Goal: Information Seeking & Learning: Check status

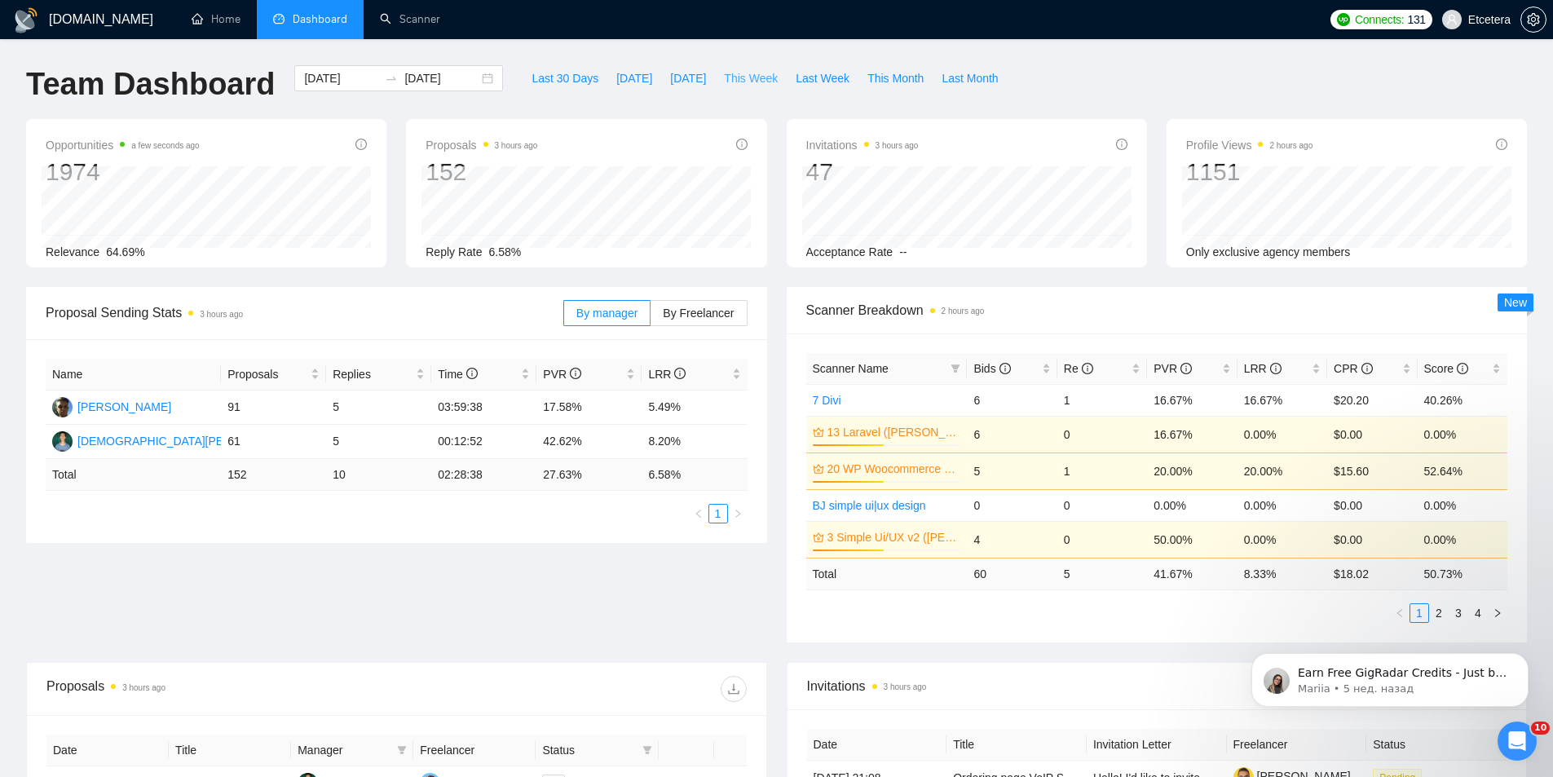
click at [730, 72] on span "This Week" at bounding box center [751, 78] width 54 height 18
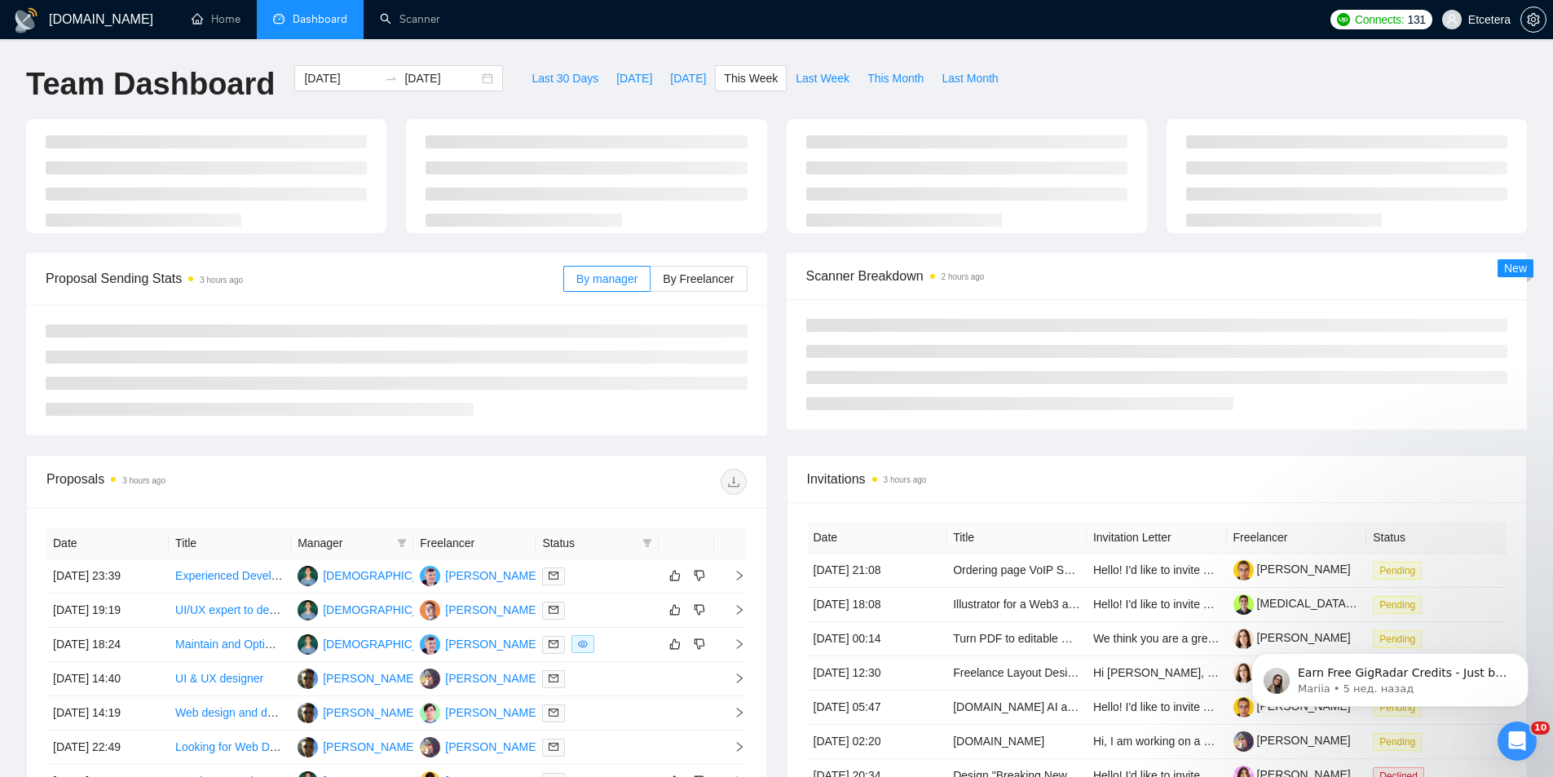
type input "[DATE]"
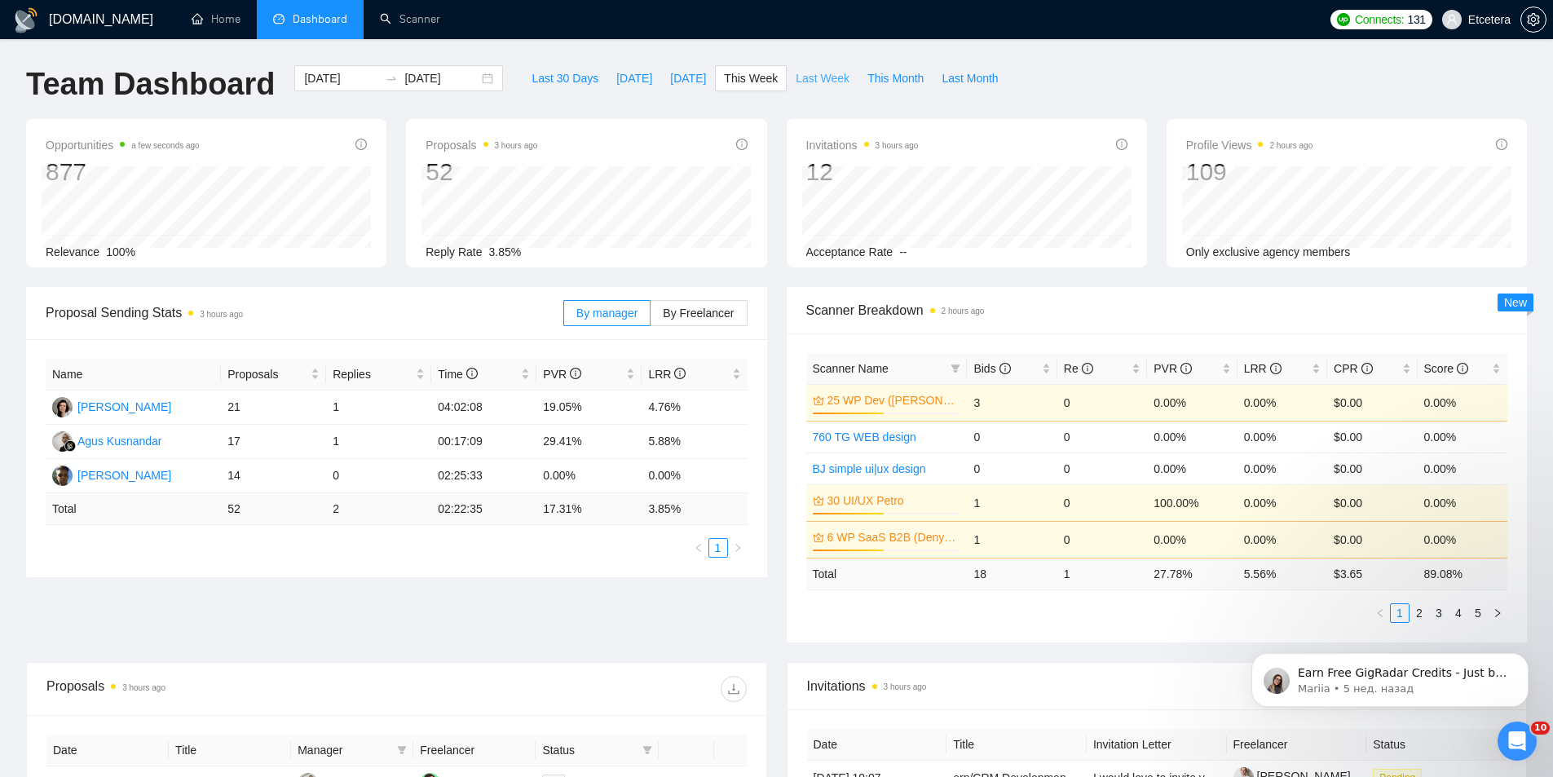
click at [796, 86] on span "Last Week" at bounding box center [823, 78] width 54 height 18
type input "[DATE]"
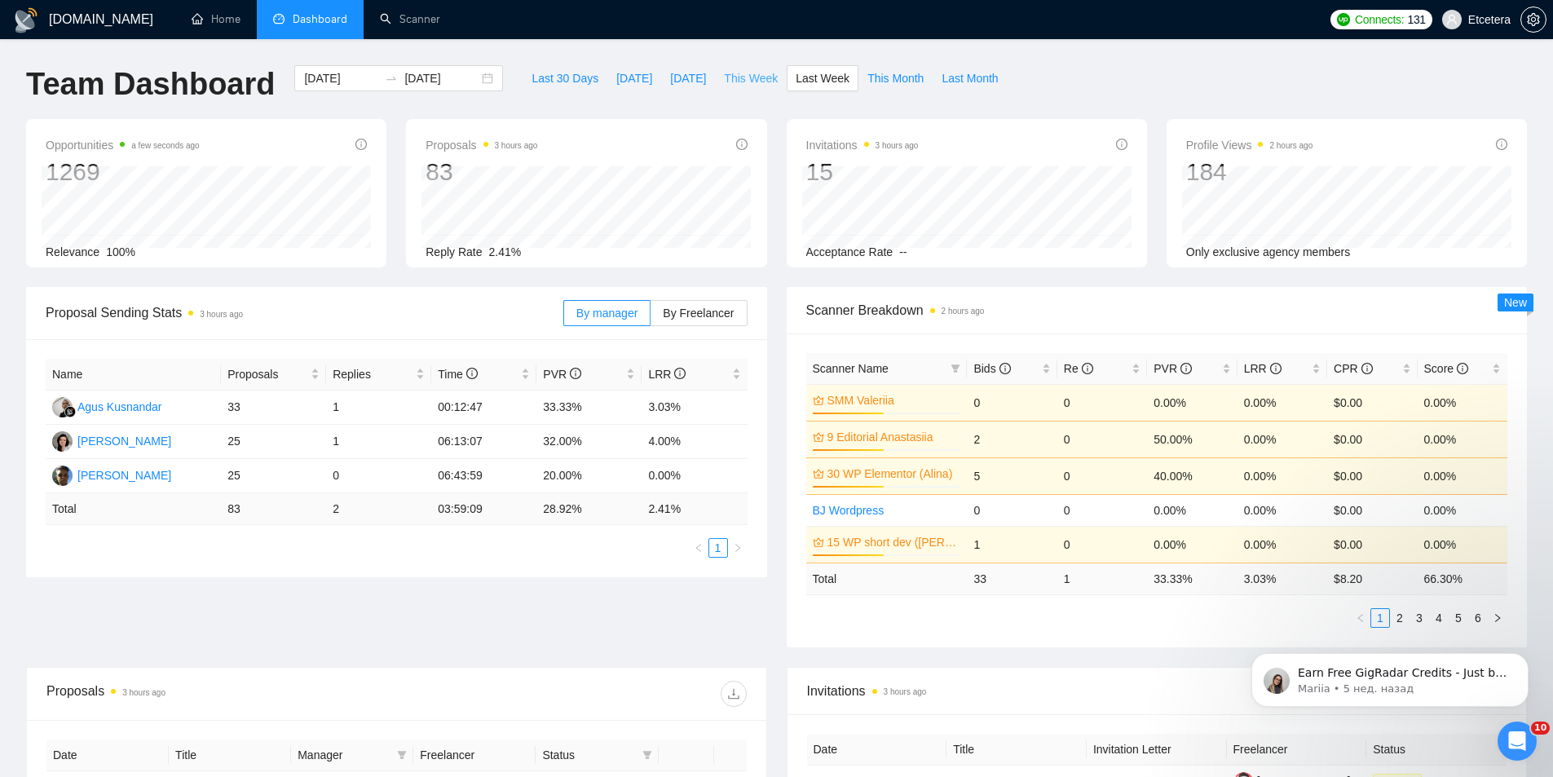
click at [738, 81] on span "This Week" at bounding box center [751, 78] width 54 height 18
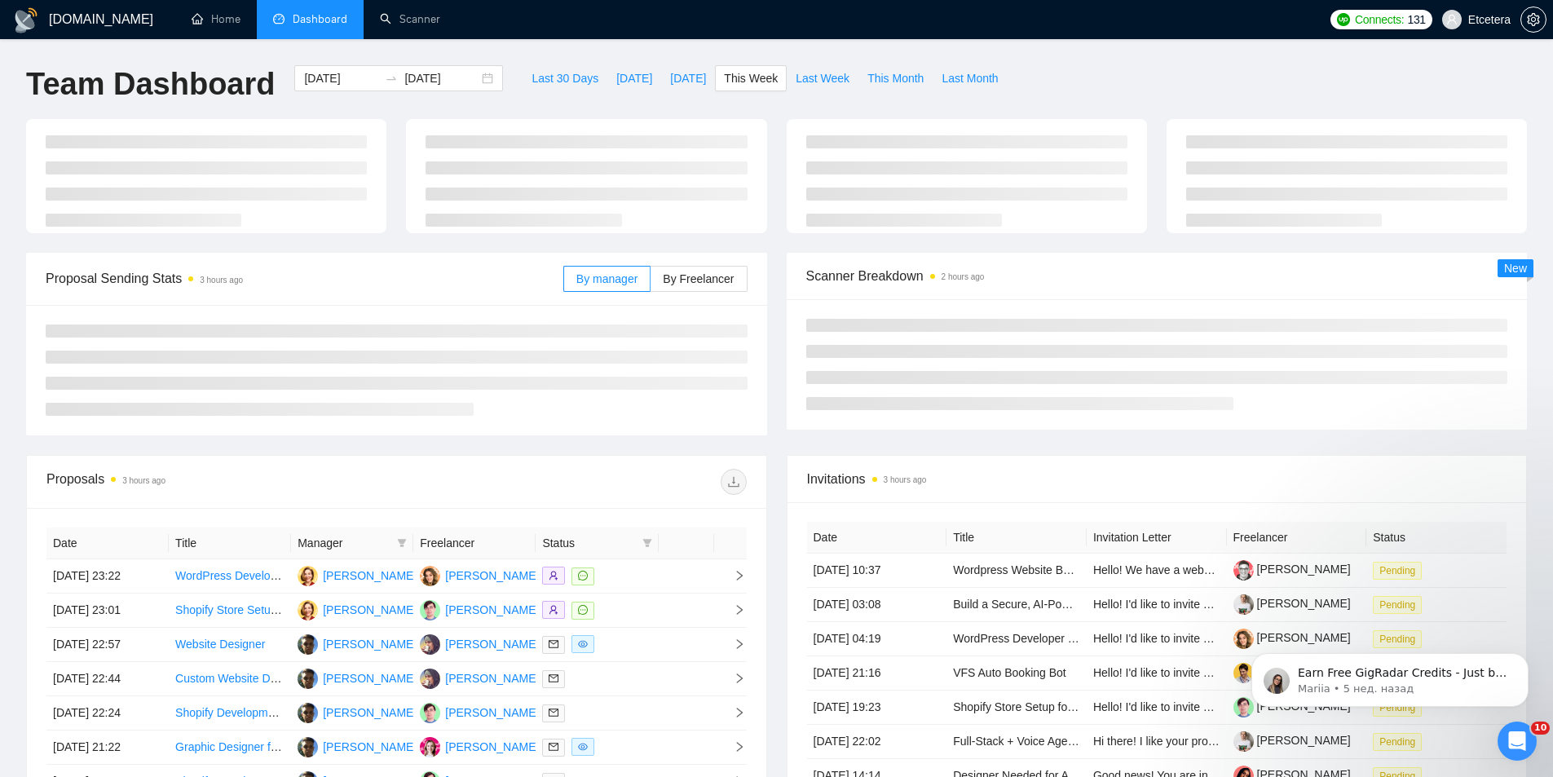
type input "[DATE]"
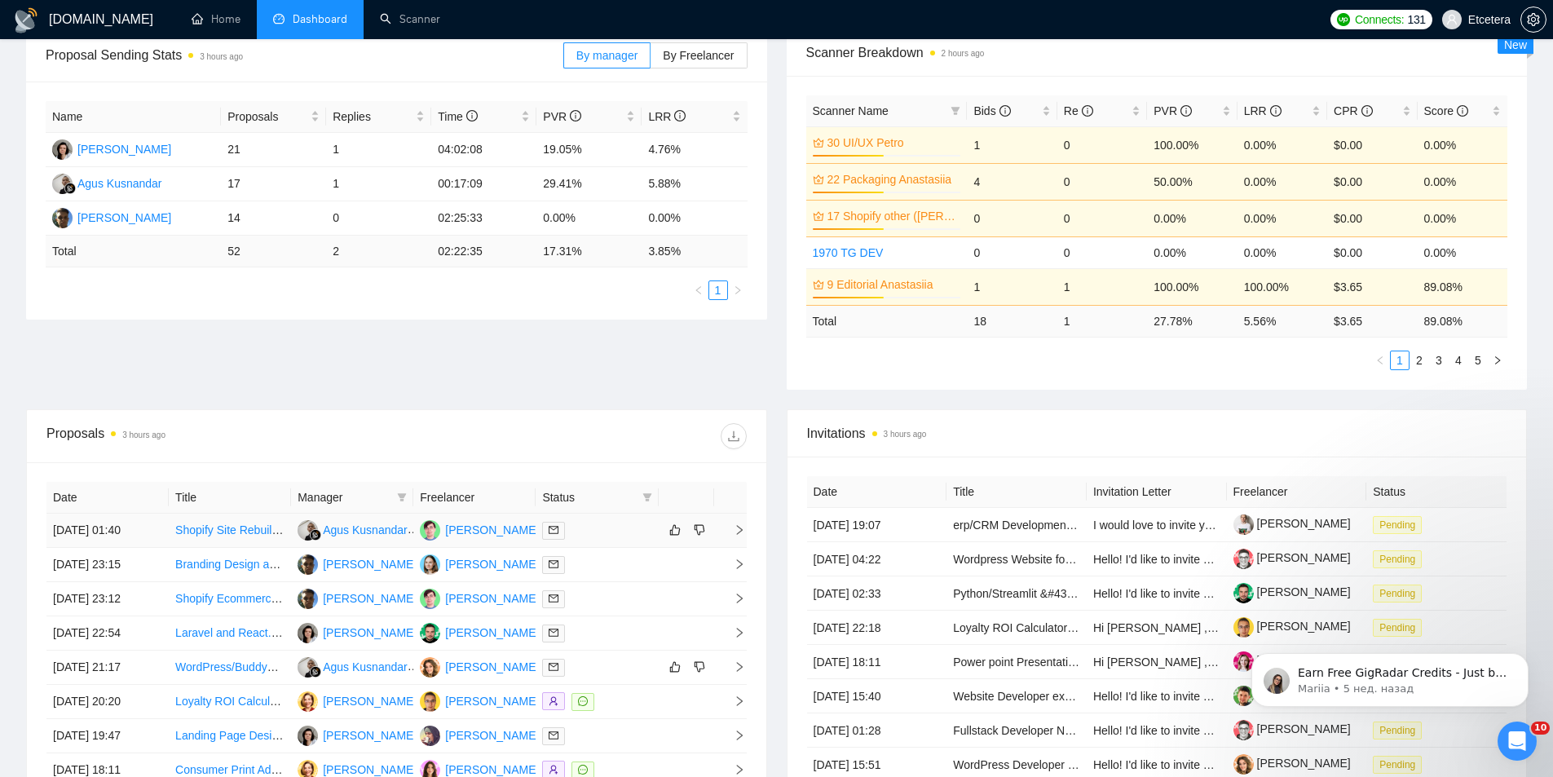
scroll to position [489, 0]
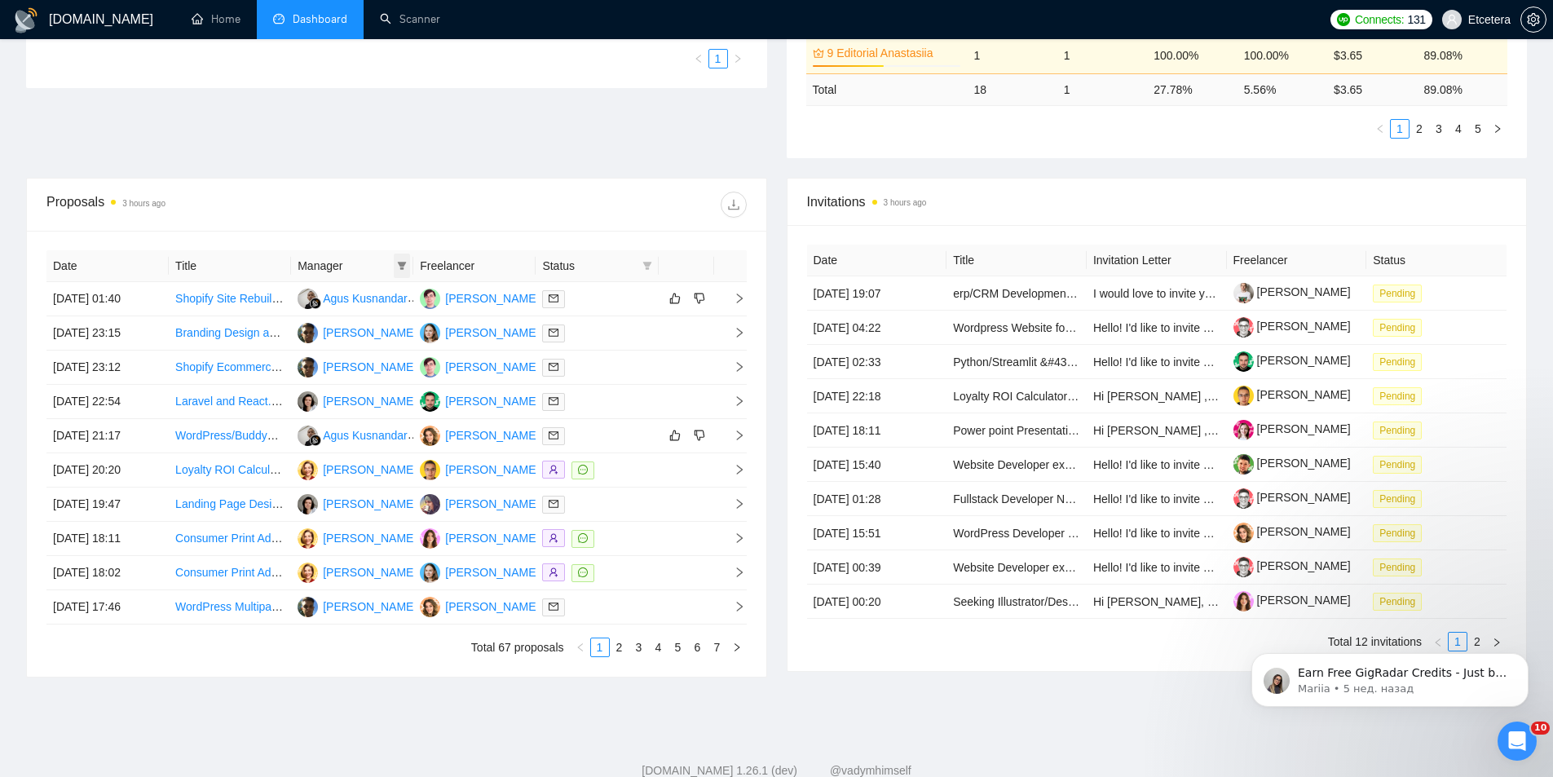
click at [406, 262] on icon "filter" at bounding box center [402, 266] width 10 height 10
click at [331, 345] on span "[PERSON_NAME]" at bounding box center [347, 348] width 94 height 13
checkbox input "true"
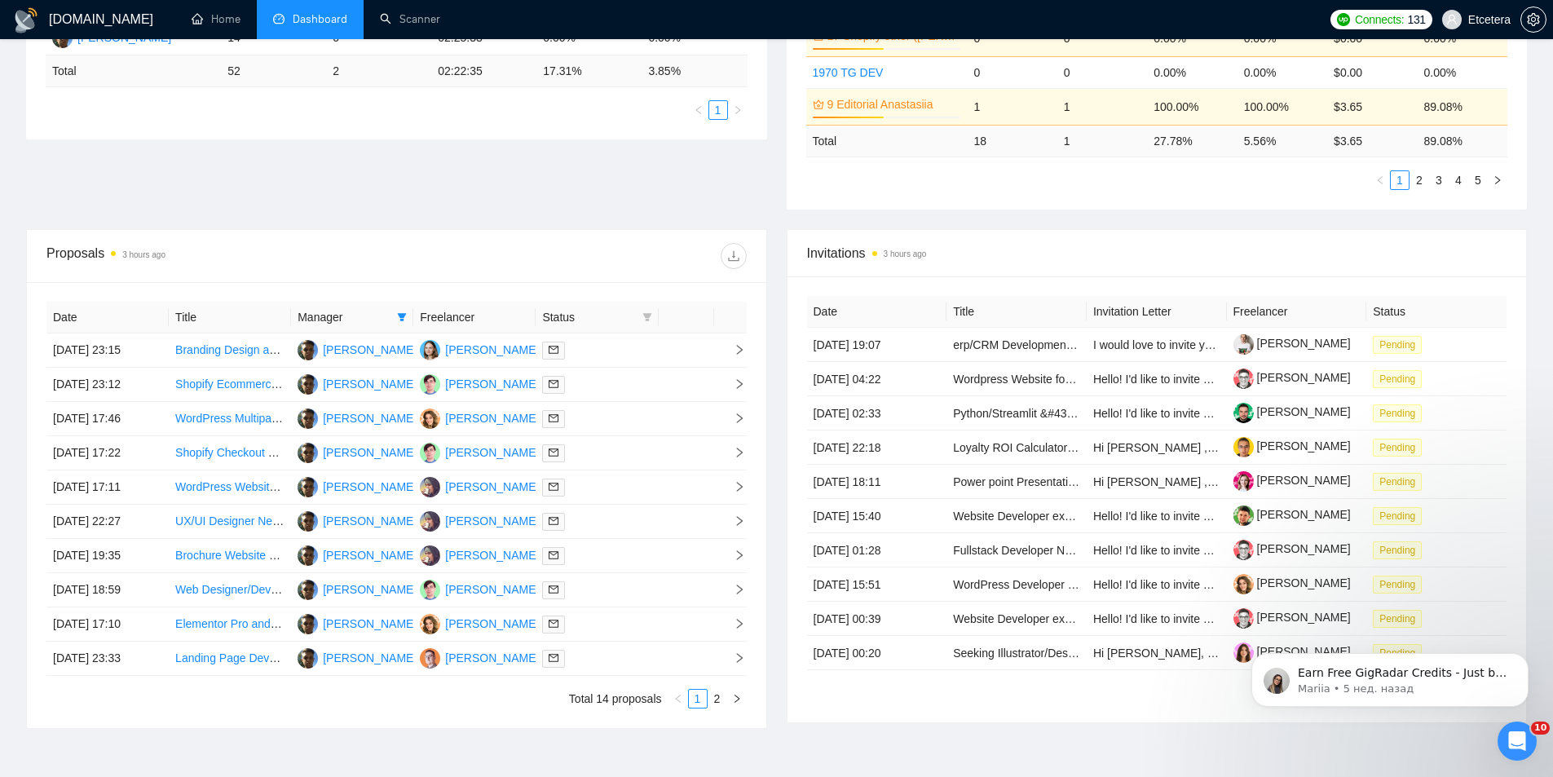
scroll to position [535, 0]
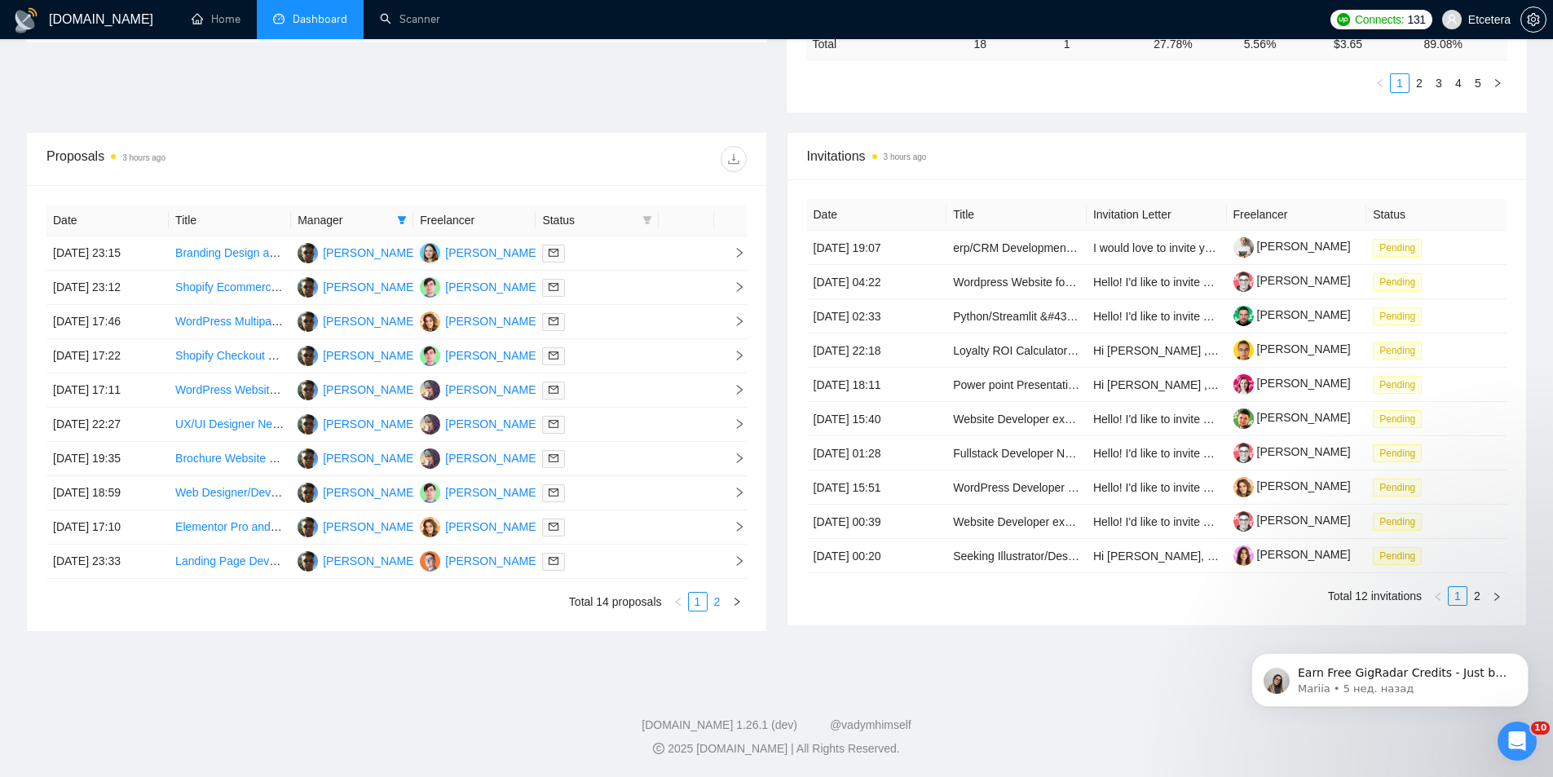
click at [714, 600] on link "2" at bounding box center [717, 602] width 18 height 18
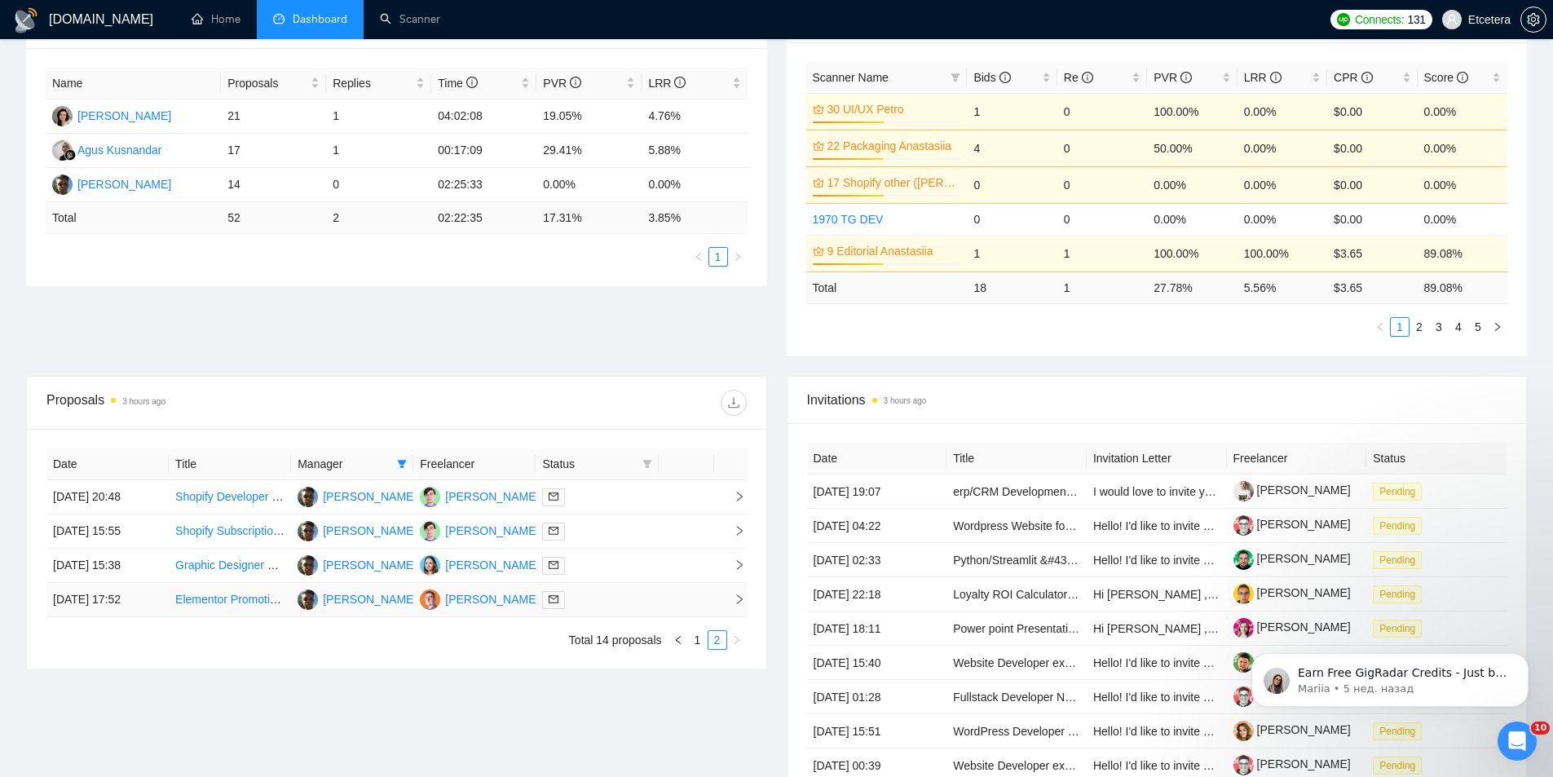
scroll to position [285, 0]
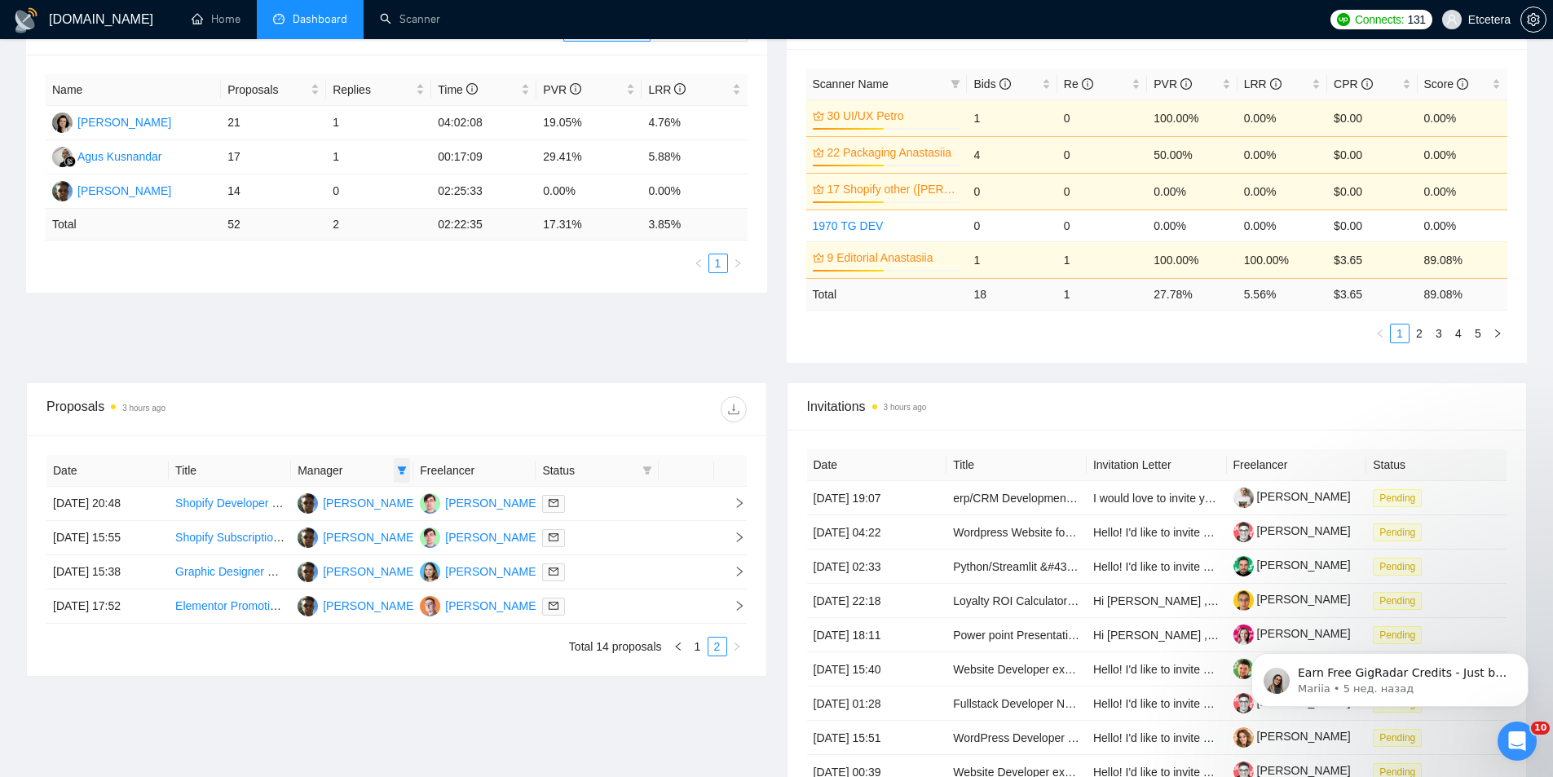
click at [406, 470] on icon "filter" at bounding box center [402, 470] width 10 height 10
click at [329, 579] on span "[PERSON_NAME]" at bounding box center [347, 579] width 94 height 13
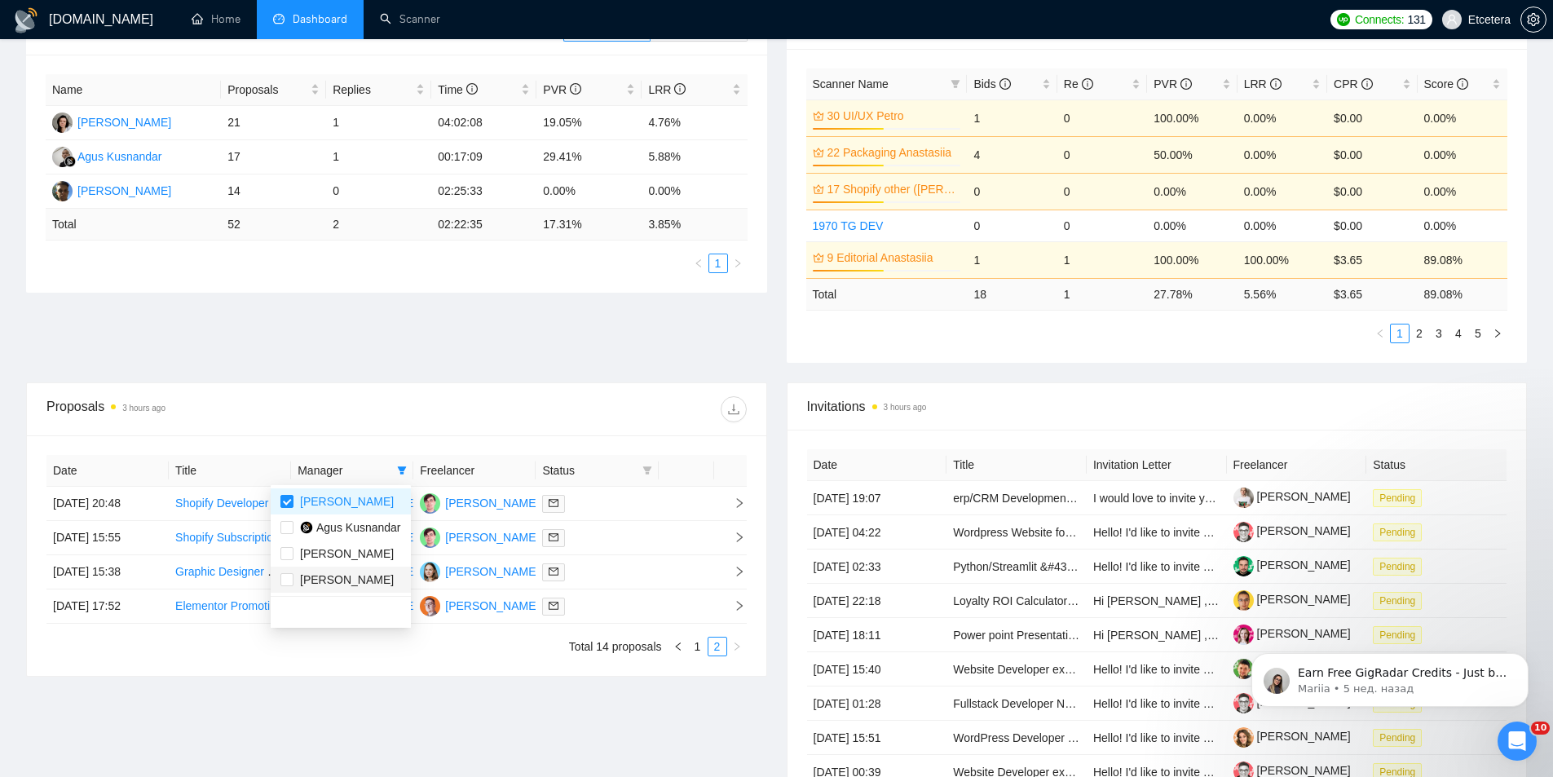
checkbox input "true"
click at [347, 485] on ul "[PERSON_NAME] [PERSON_NAME] [PERSON_NAME]" at bounding box center [341, 540] width 140 height 111
click at [341, 500] on span "[PERSON_NAME]" at bounding box center [347, 501] width 94 height 13
checkbox input "false"
click at [355, 418] on div "Proposals 3 hours ago" at bounding box center [221, 409] width 350 height 26
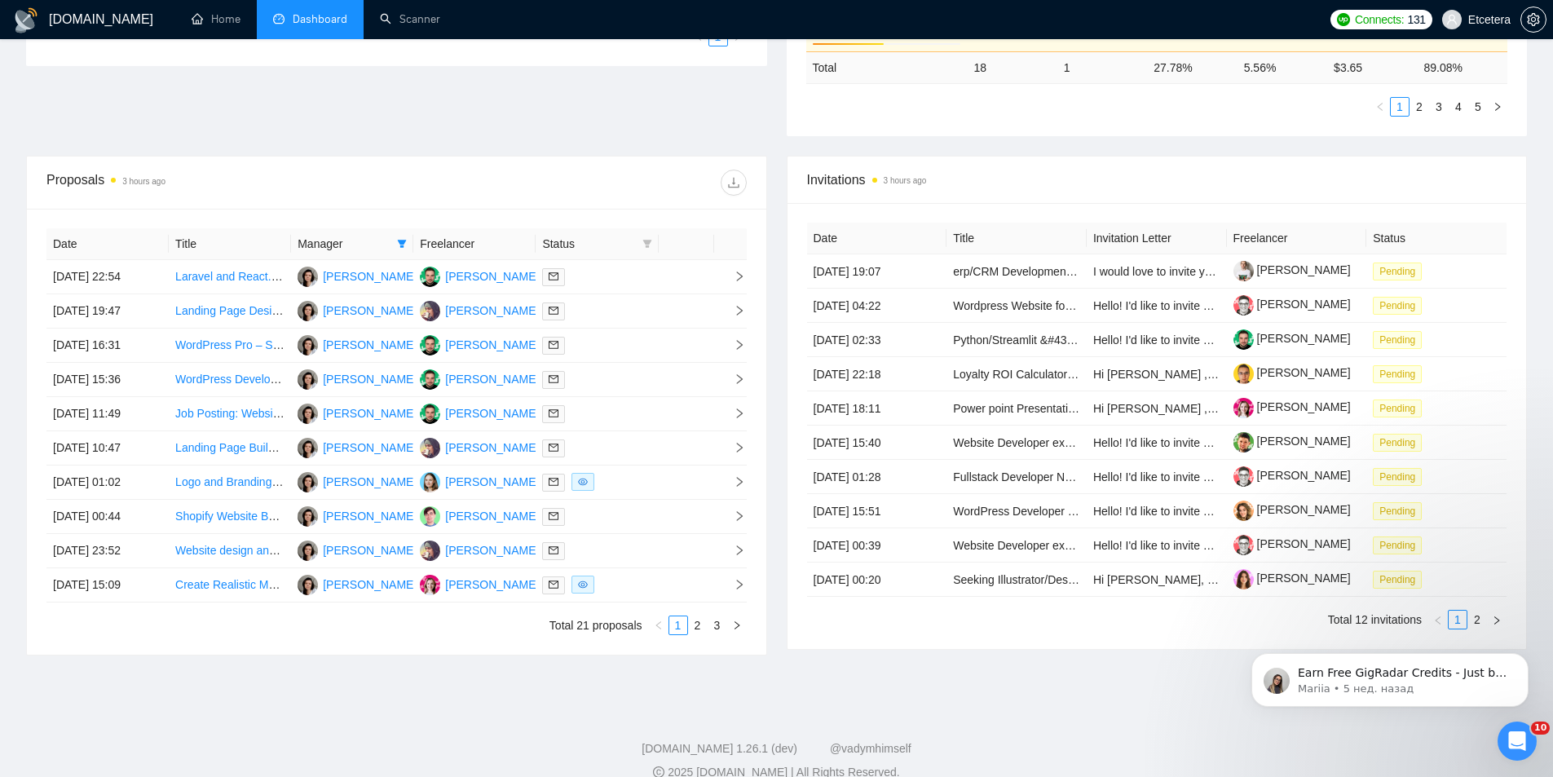
scroll to position [535, 0]
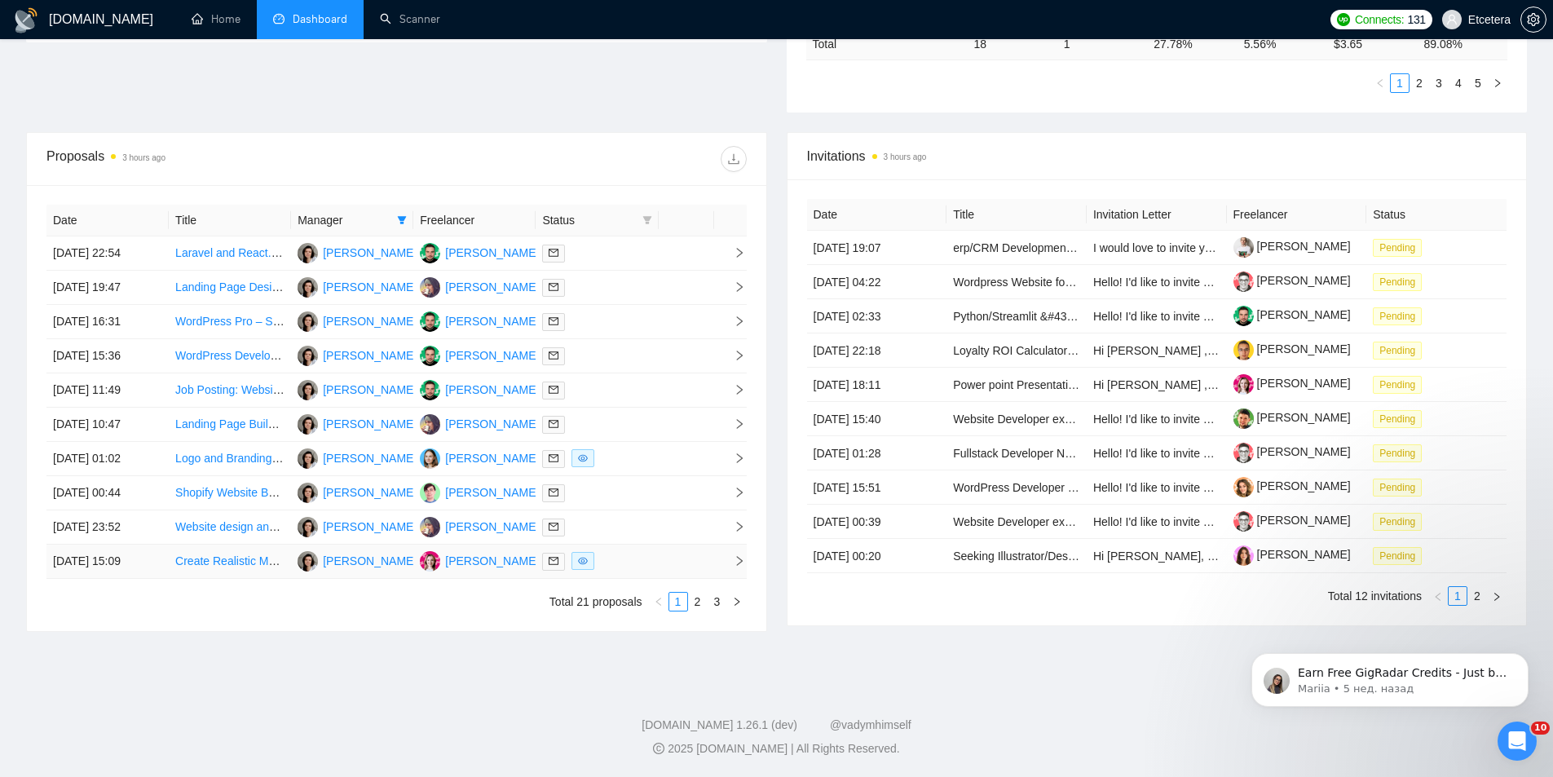
click at [700, 601] on link "2" at bounding box center [698, 602] width 18 height 18
click at [720, 603] on link "3" at bounding box center [717, 602] width 18 height 18
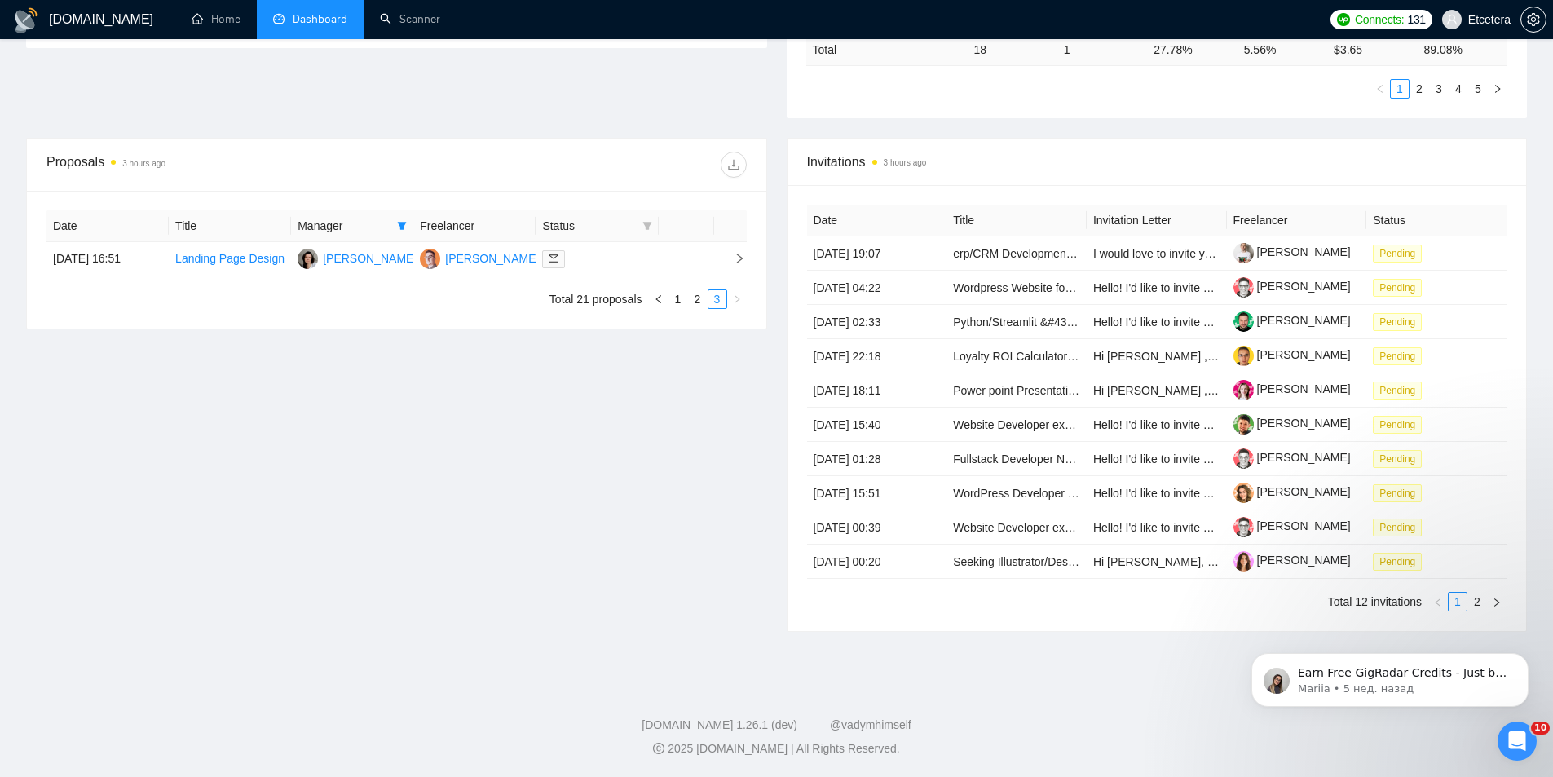
scroll to position [529, 0]
click at [674, 307] on link "1" at bounding box center [678, 299] width 18 height 18
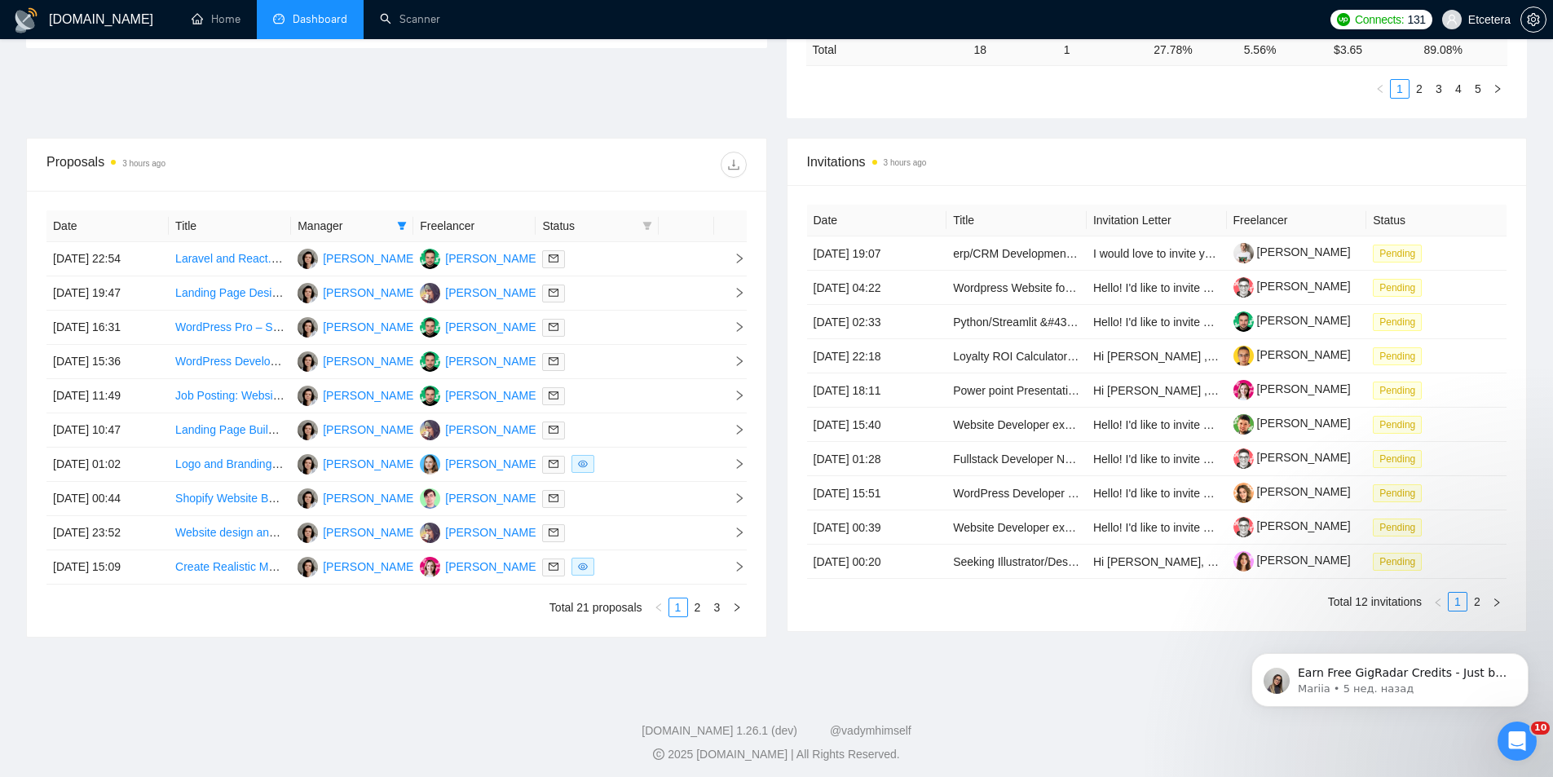
drag, startPoint x: 695, startPoint y: 614, endPoint x: 687, endPoint y: 573, distance: 41.6
click at [695, 613] on link "2" at bounding box center [698, 607] width 18 height 18
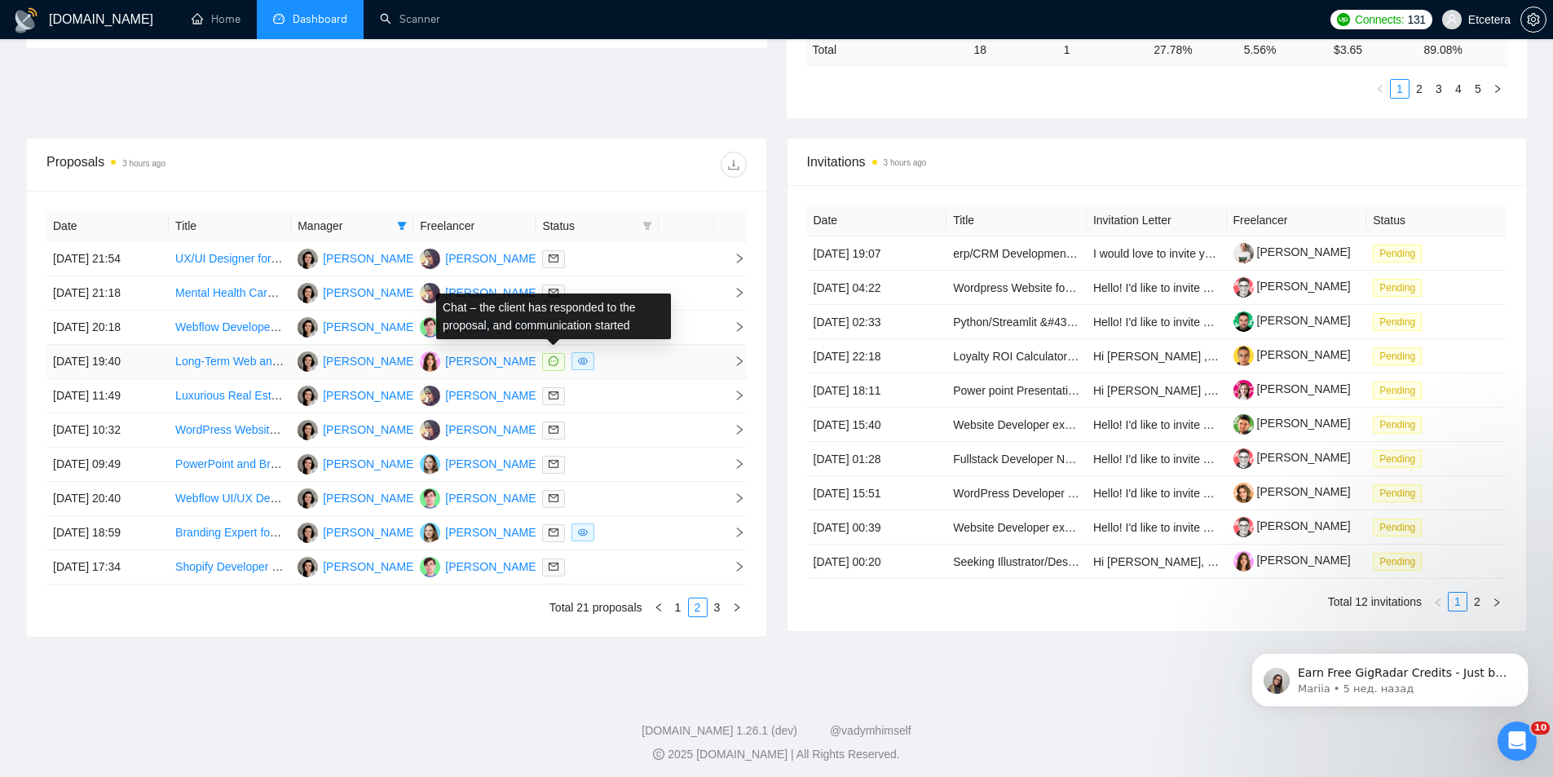
click at [554, 361] on icon "message" at bounding box center [554, 361] width 10 height 10
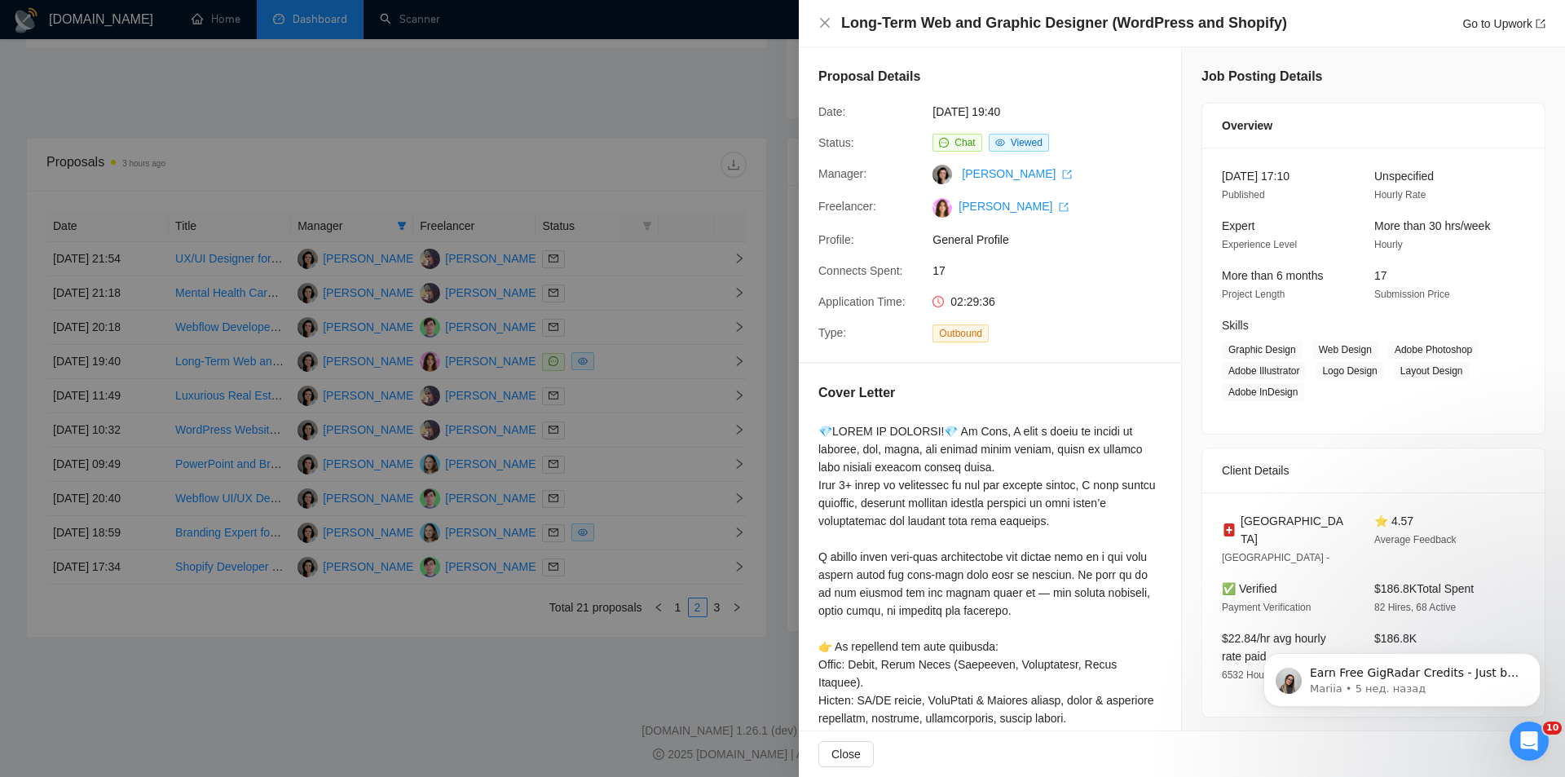
click at [635, 416] on div at bounding box center [782, 388] width 1565 height 777
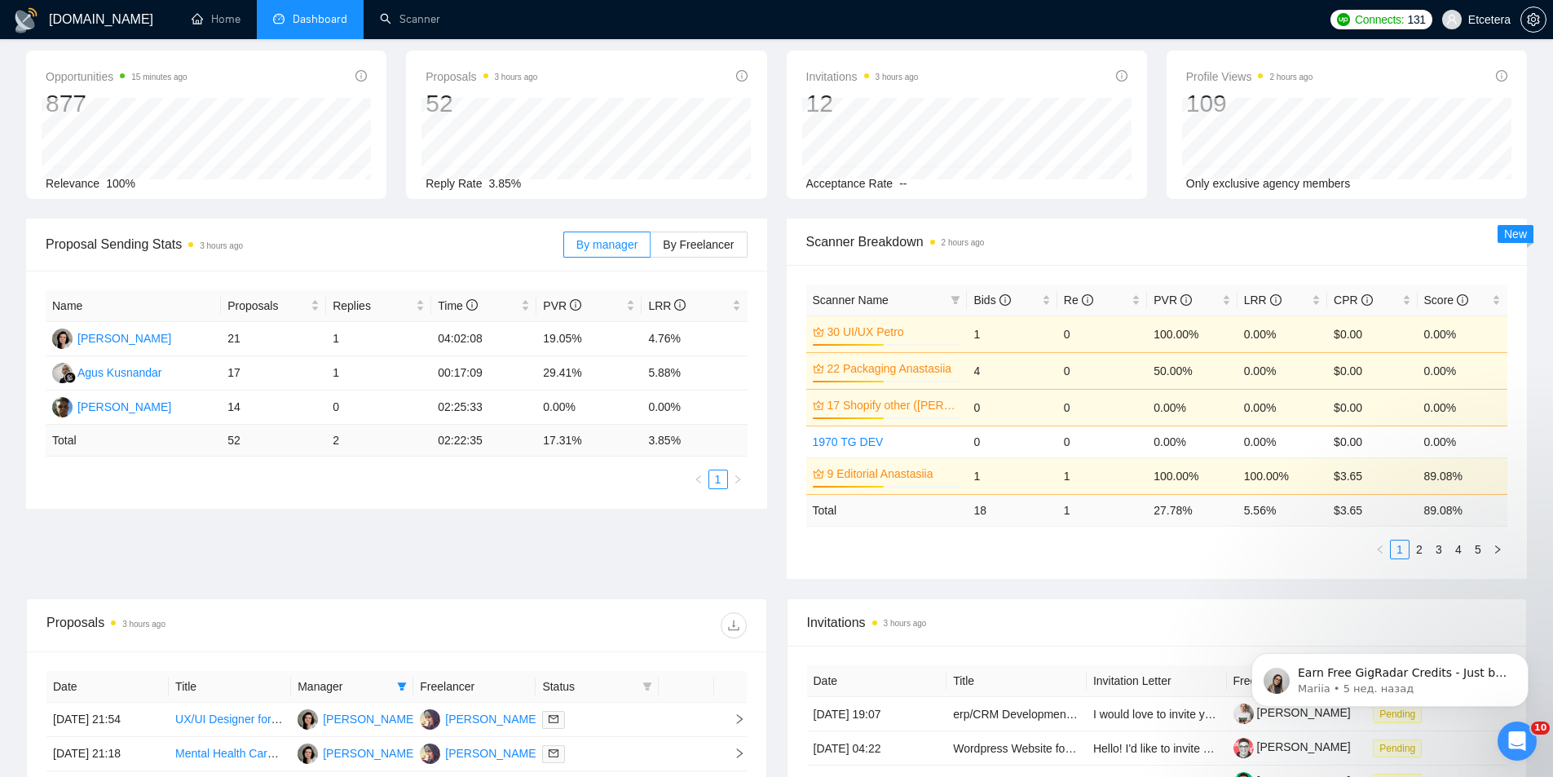
scroll to position [535, 0]
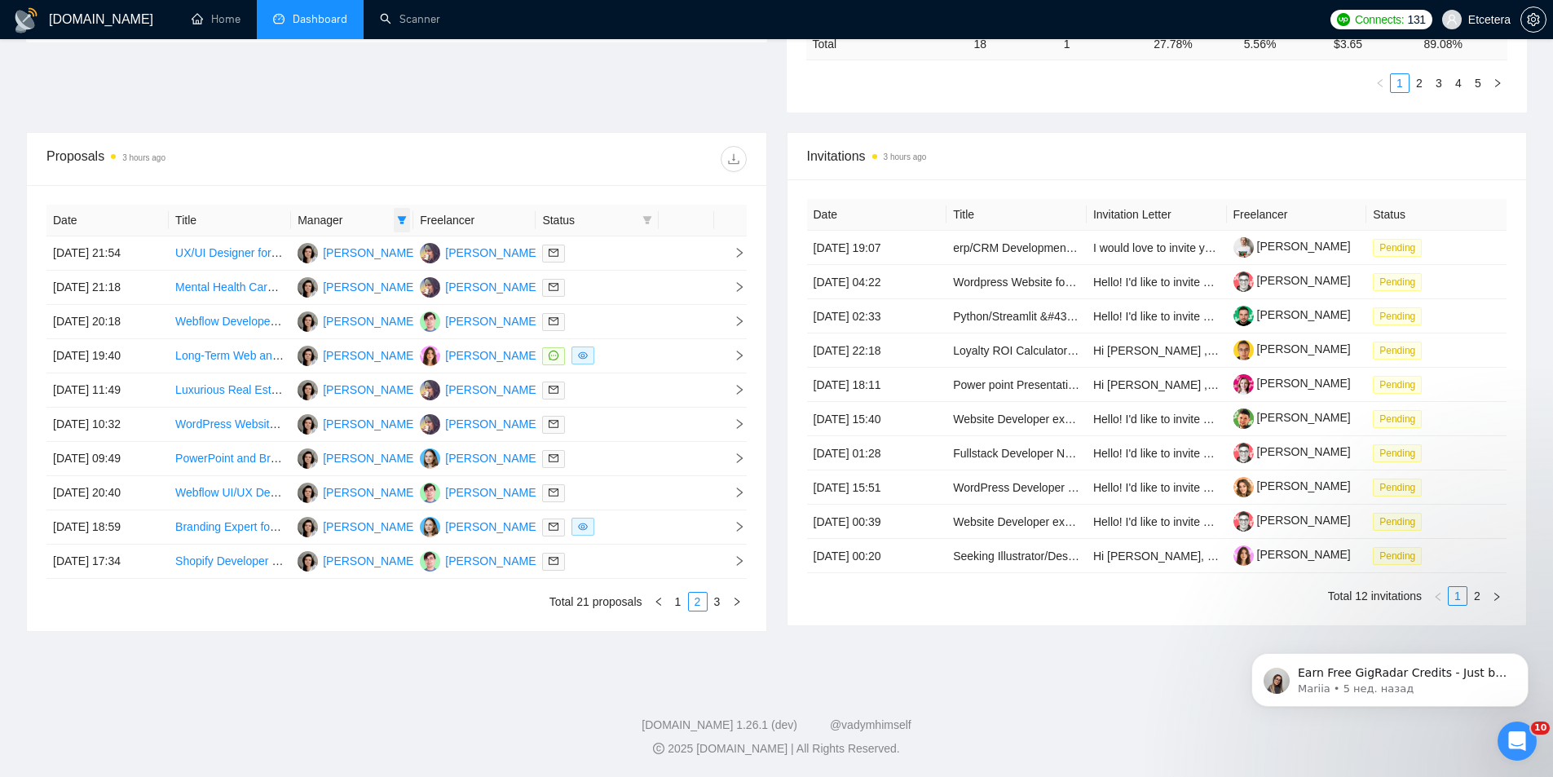
click at [395, 221] on span at bounding box center [402, 220] width 16 height 24
click at [354, 287] on li "[PERSON_NAME]" at bounding box center [341, 277] width 140 height 26
checkbox input "false"
click at [342, 324] on span "Agus Kusnandar" at bounding box center [358, 329] width 85 height 13
checkbox input "true"
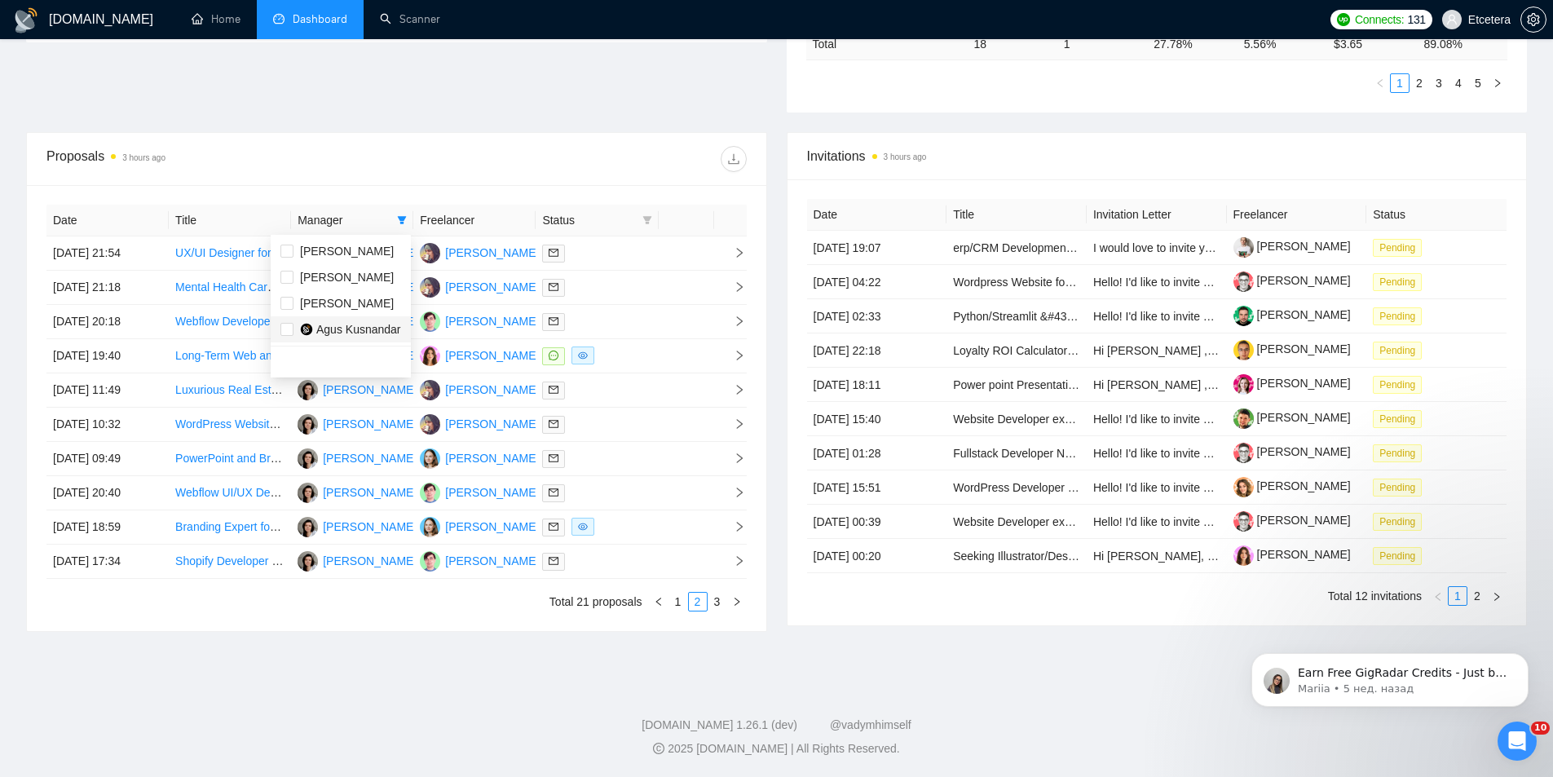
click at [398, 143] on div "Proposals 3 hours ago" at bounding box center [396, 159] width 700 height 52
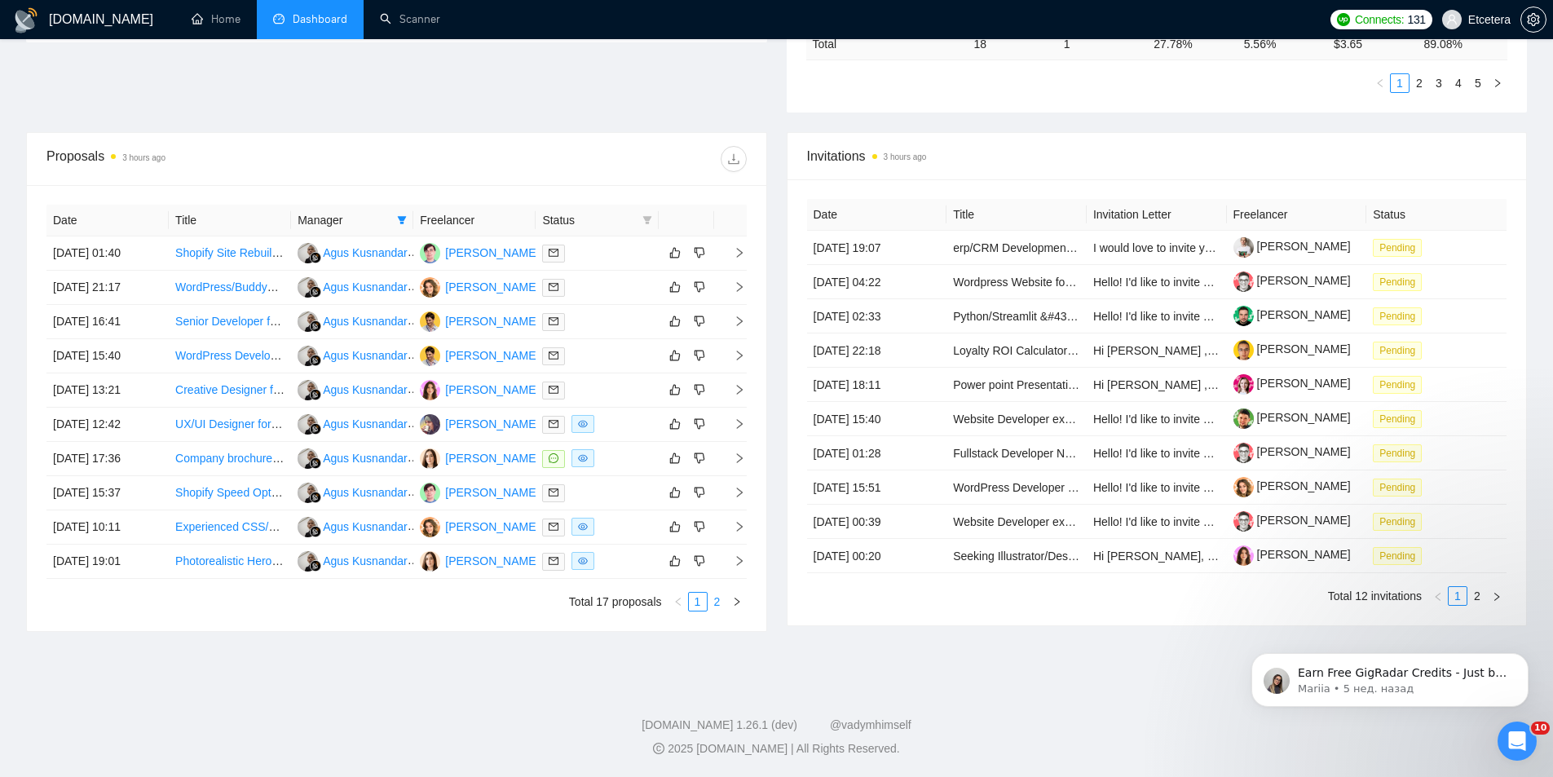
click at [718, 601] on link "2" at bounding box center [717, 602] width 18 height 18
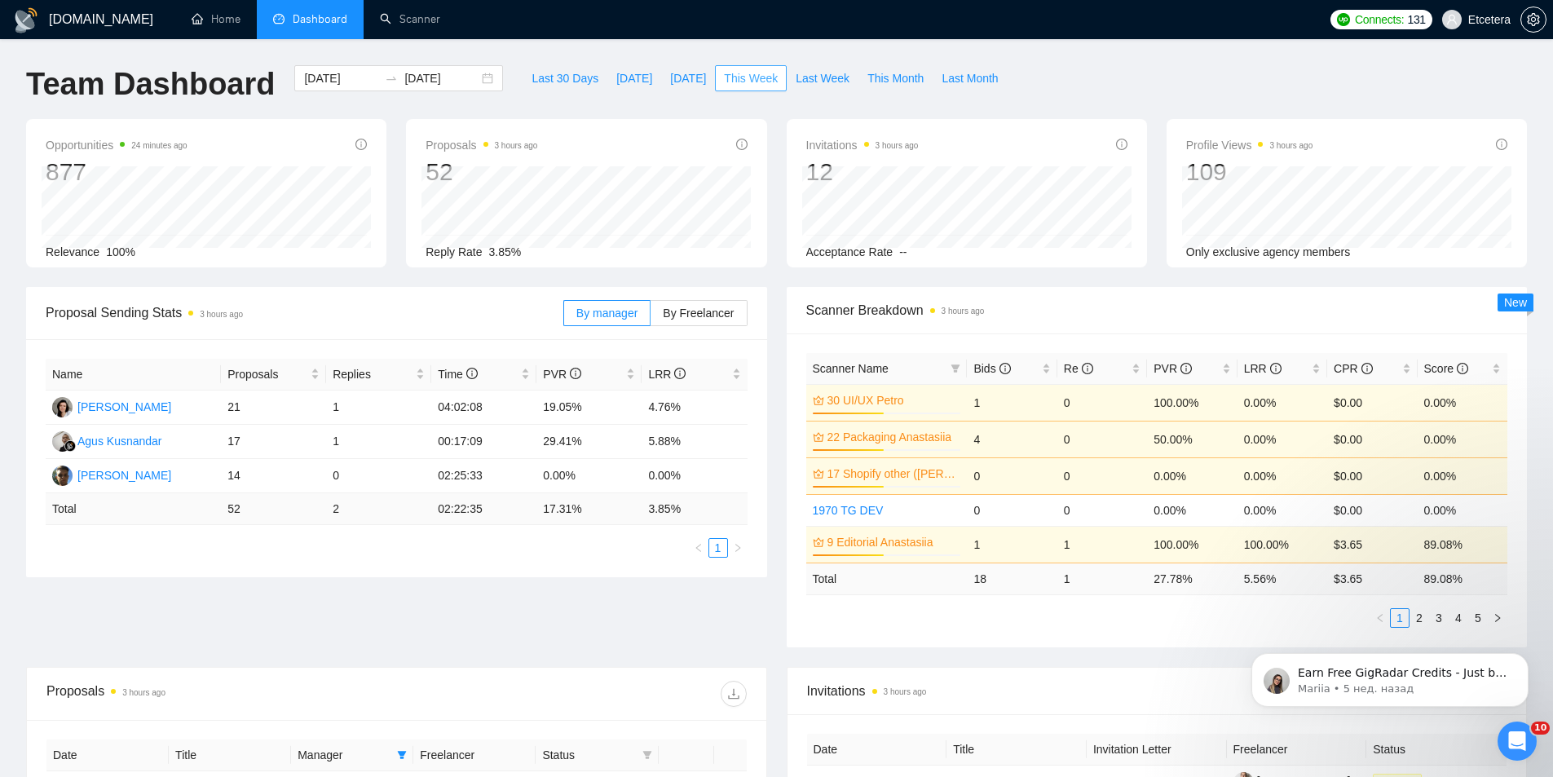
click at [730, 72] on span "This Week" at bounding box center [751, 78] width 54 height 18
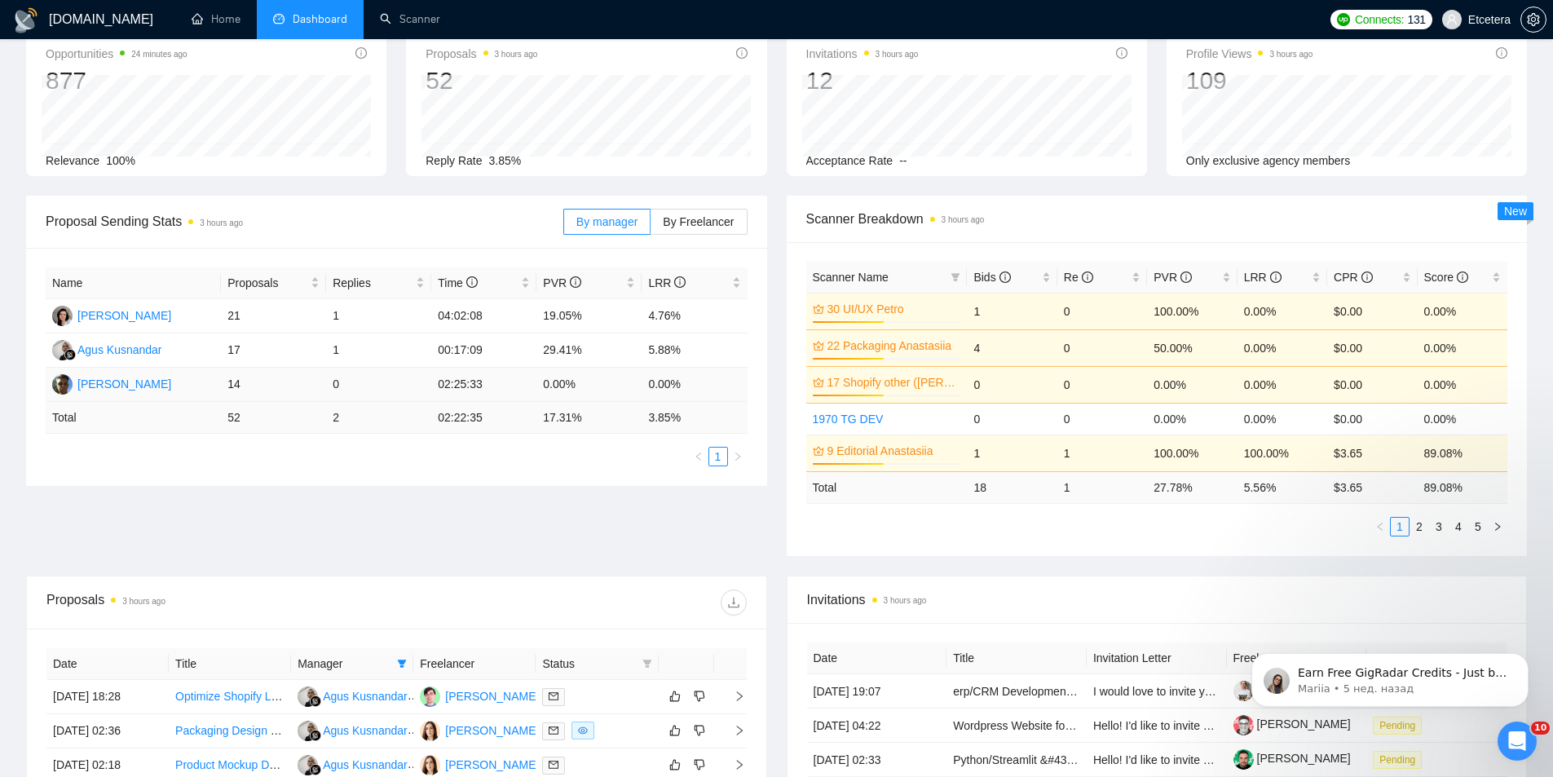
scroll to position [408, 0]
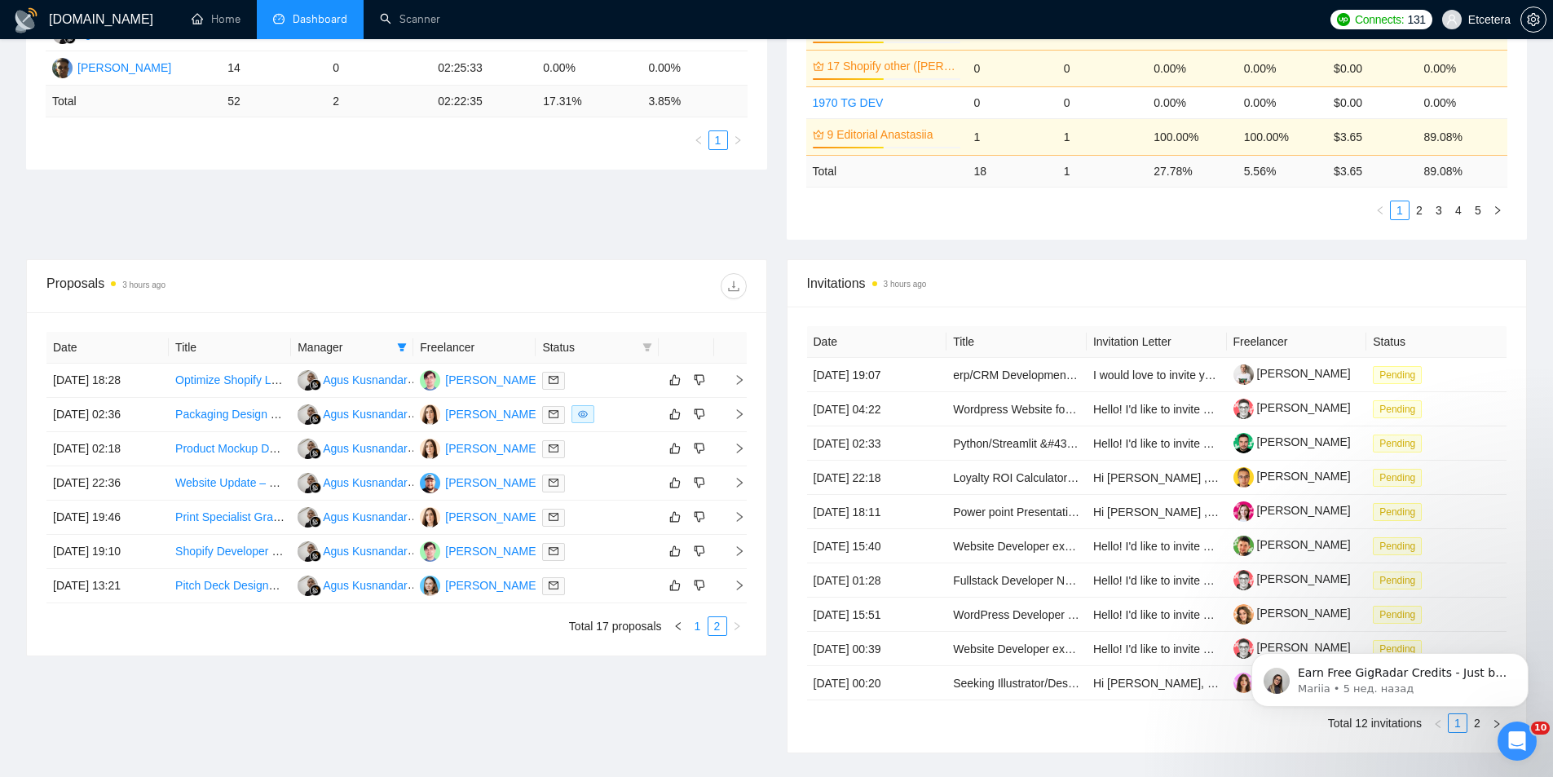
click at [699, 625] on link "1" at bounding box center [698, 626] width 18 height 18
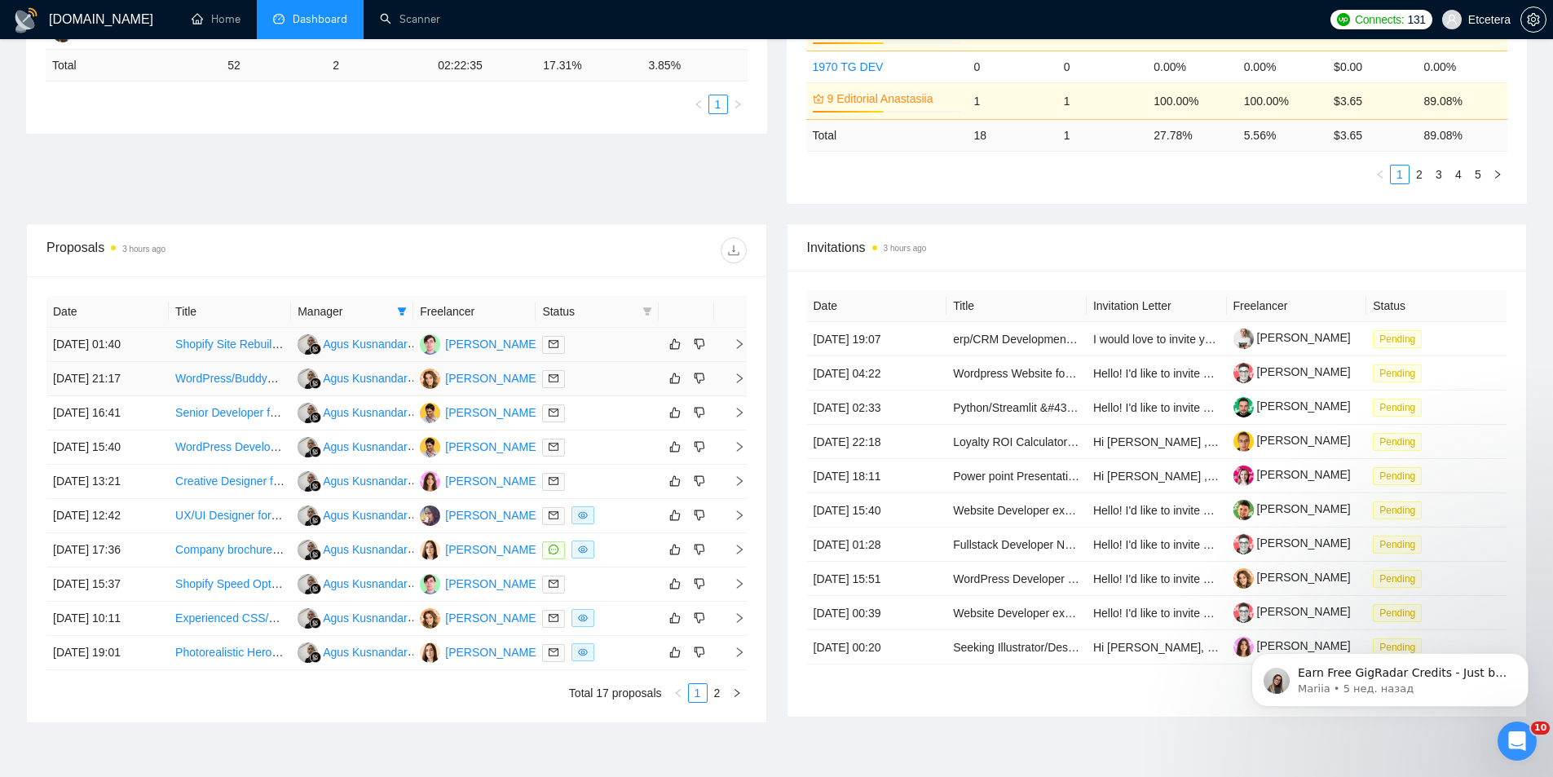
scroll to position [489, 0]
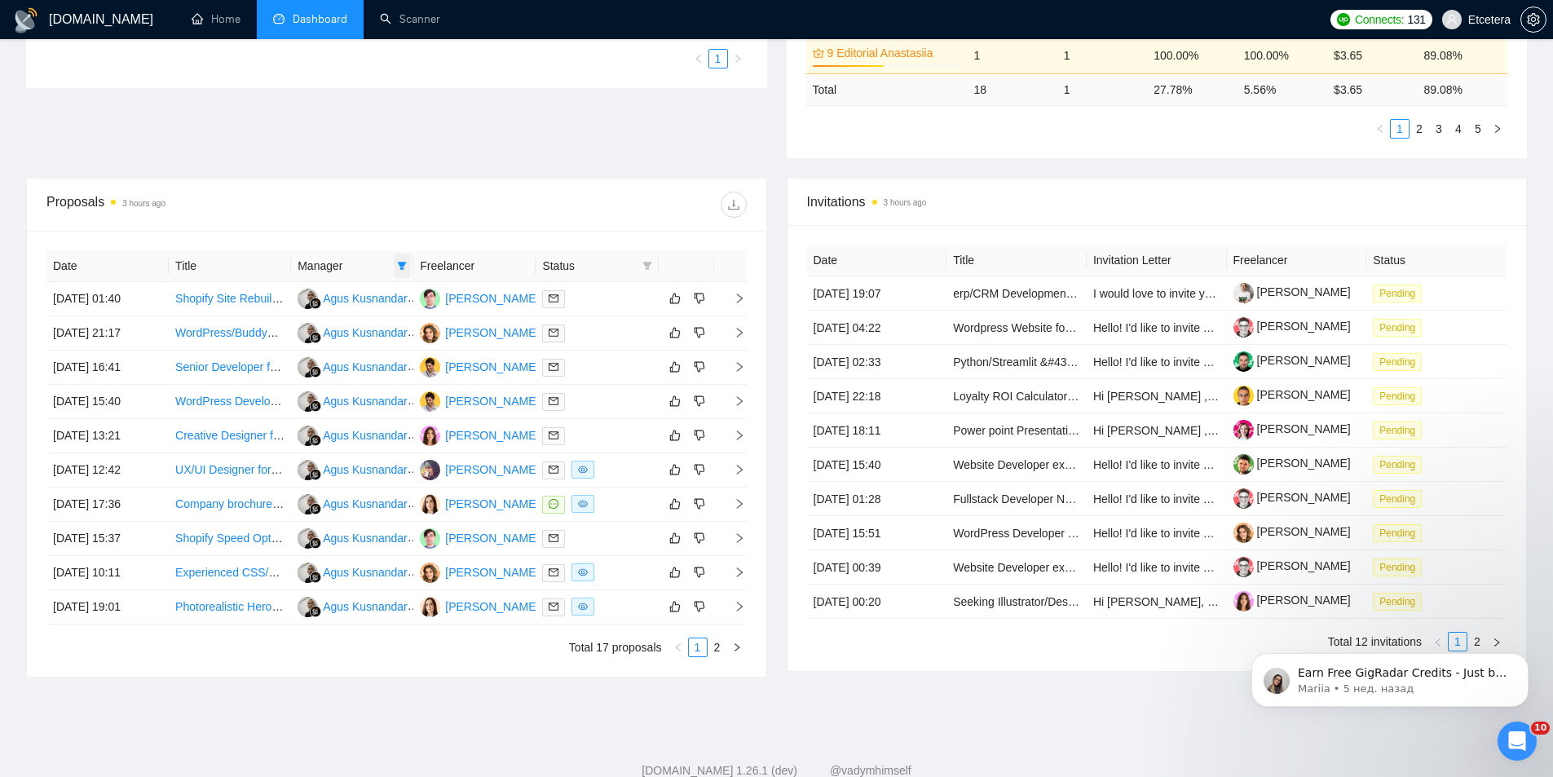
click at [400, 261] on icon "filter" at bounding box center [402, 266] width 10 height 10
click at [313, 320] on span "[PERSON_NAME]" at bounding box center [347, 322] width 94 height 13
checkbox input "true"
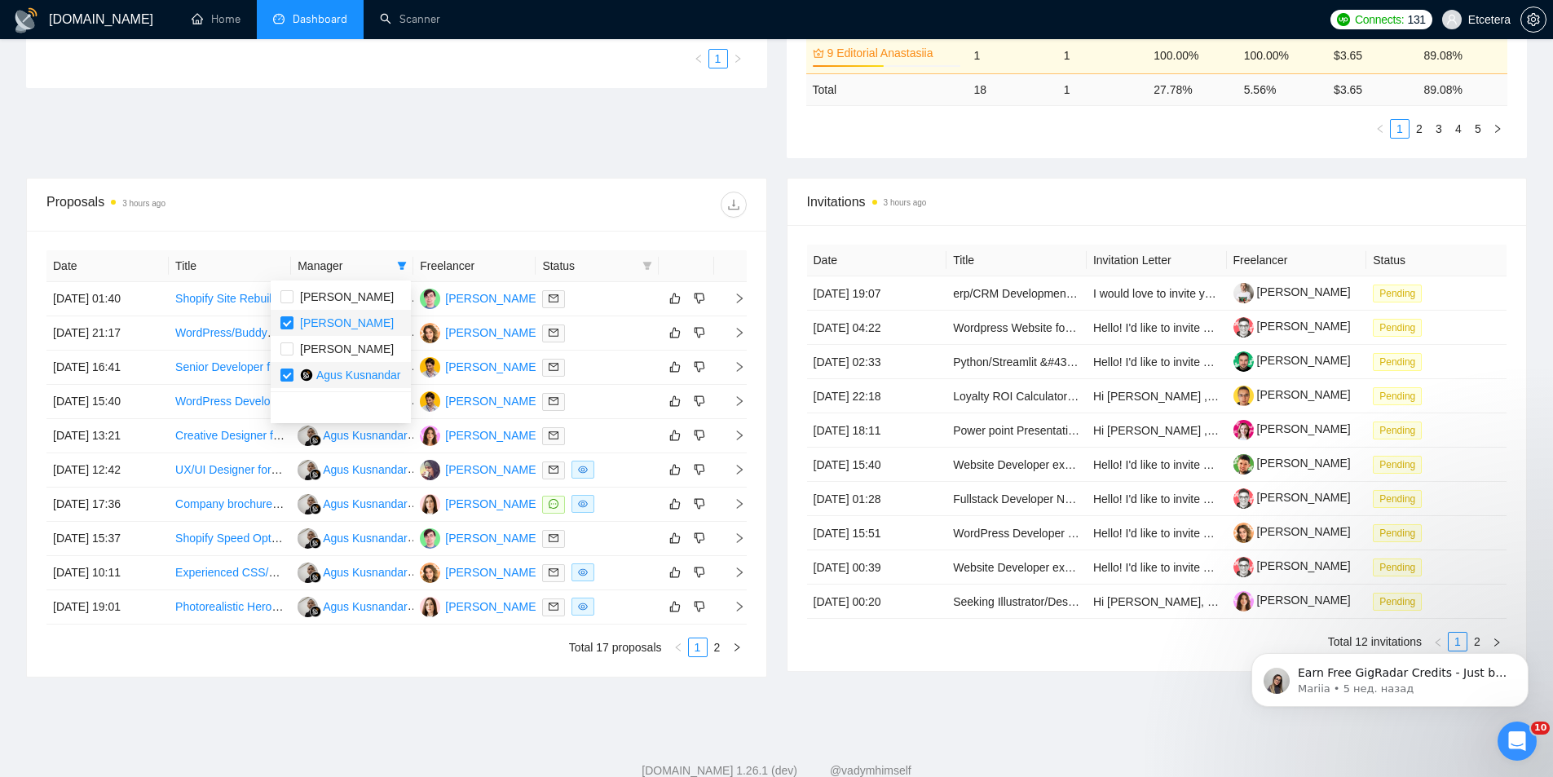
click at [318, 365] on li "Agus Kusnandar" at bounding box center [341, 375] width 140 height 26
checkbox input "false"
click at [387, 188] on div "Proposals 3 hours ago" at bounding box center [396, 205] width 700 height 52
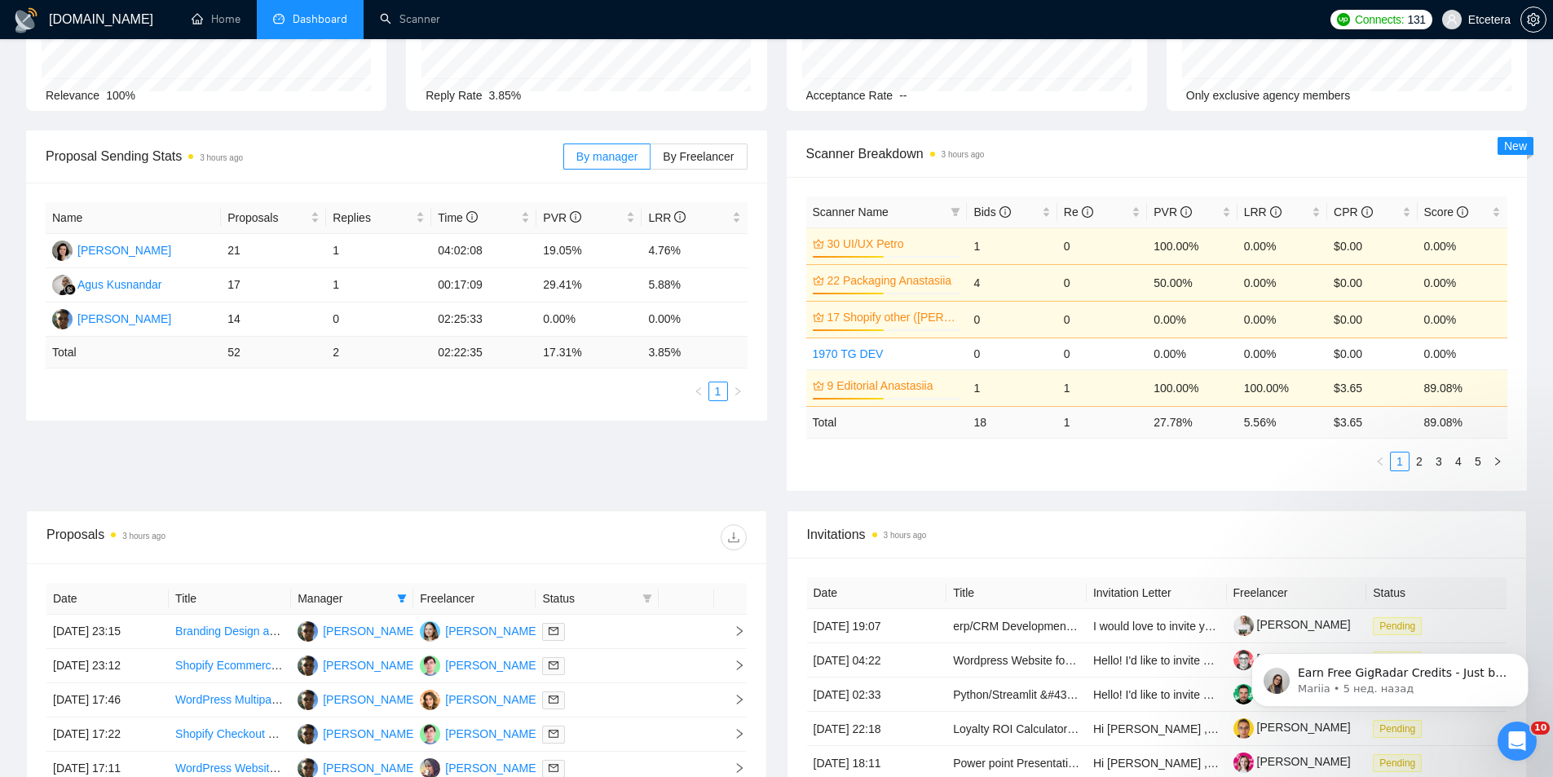
scroll to position [163, 0]
